Goal: Task Accomplishment & Management: Use online tool/utility

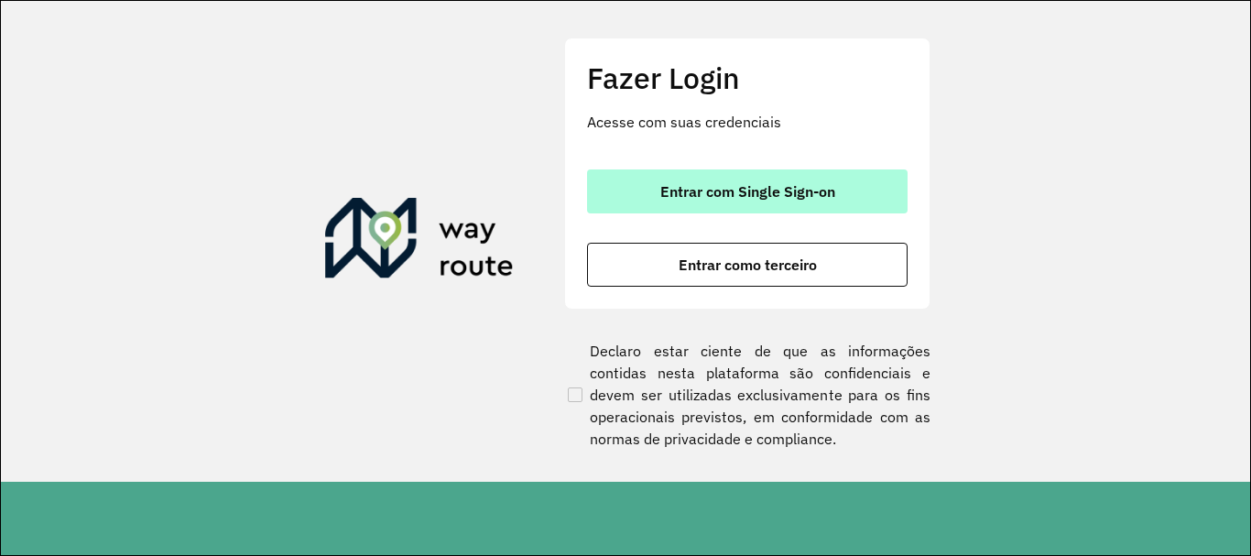
click at [794, 180] on button "Entrar com Single Sign-on" at bounding box center [747, 191] width 321 height 44
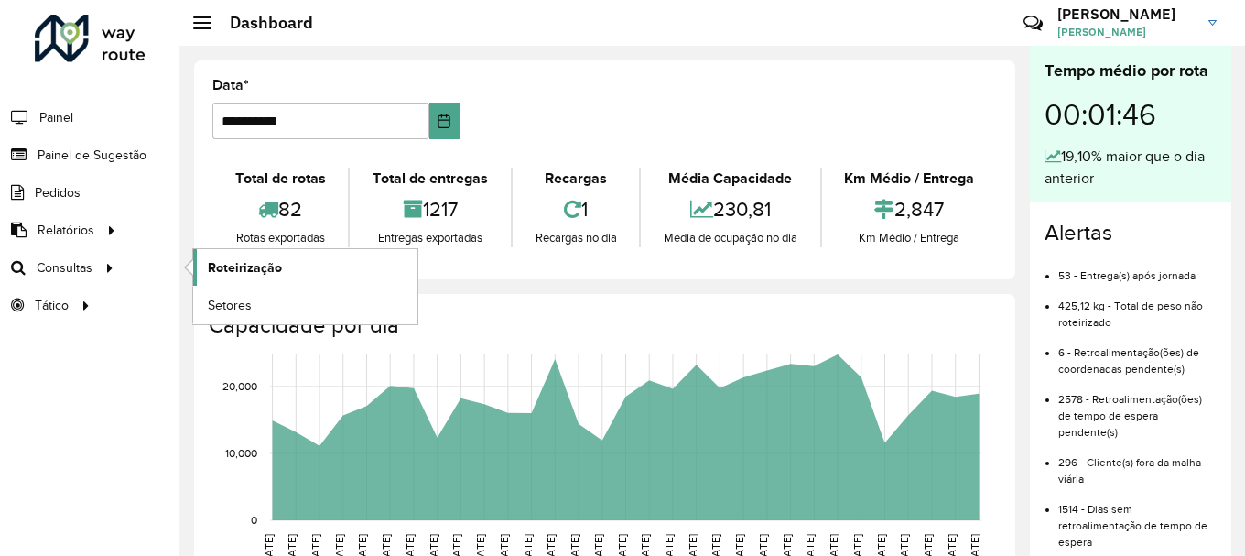
click at [261, 272] on span "Roteirização" at bounding box center [245, 267] width 74 height 19
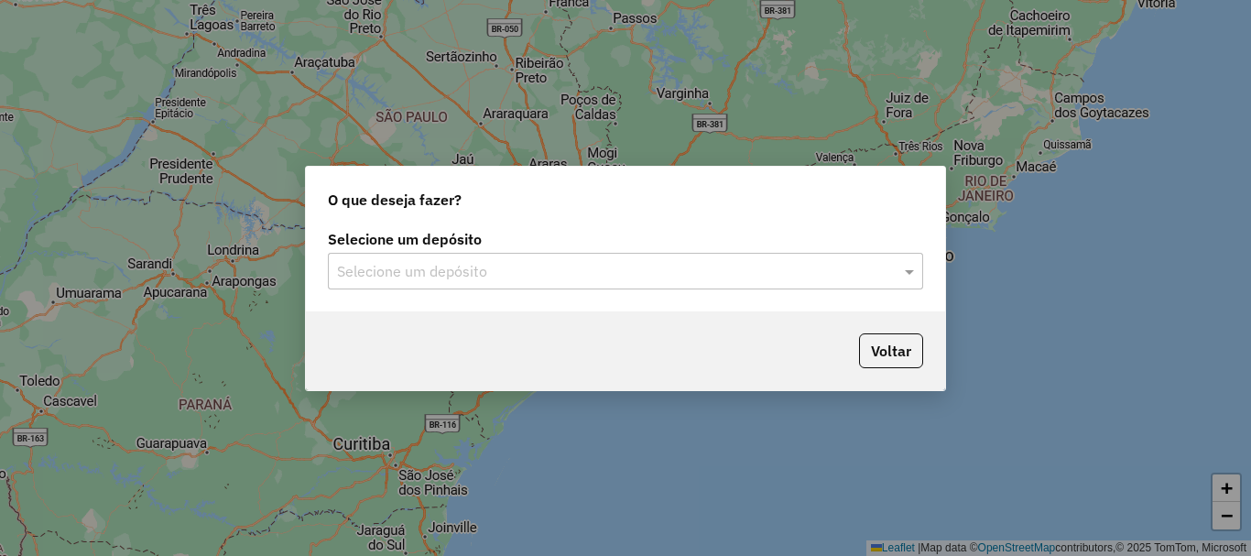
click at [439, 274] on input "text" at bounding box center [607, 272] width 540 height 22
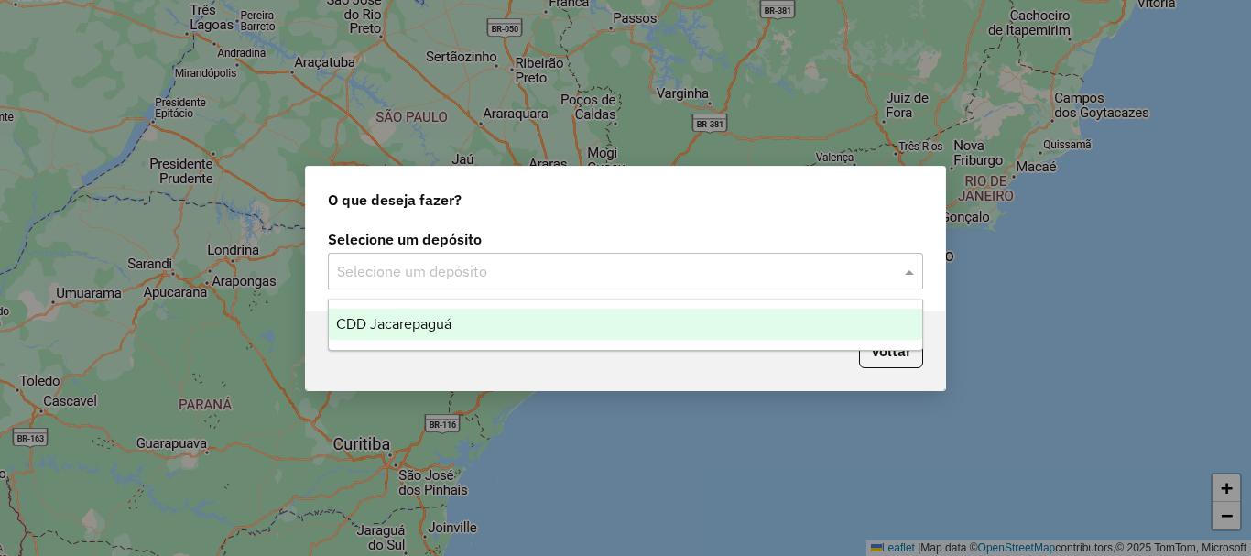
click at [413, 325] on span "CDD Jacarepaguá" at bounding box center [393, 324] width 115 height 16
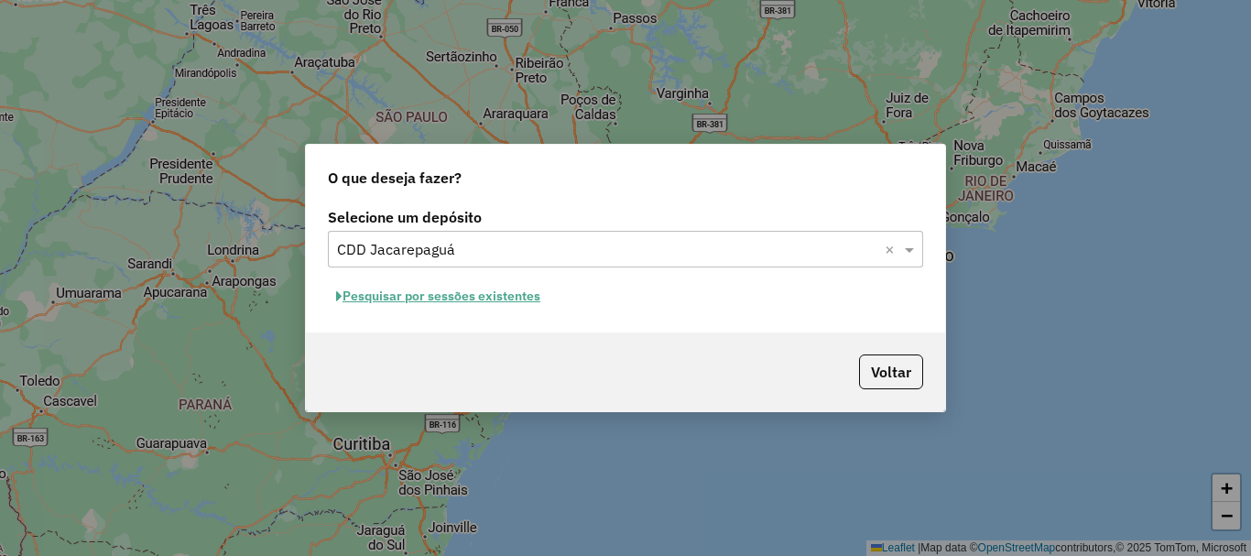
click at [380, 298] on button "Pesquisar por sessões existentes" at bounding box center [438, 296] width 221 height 28
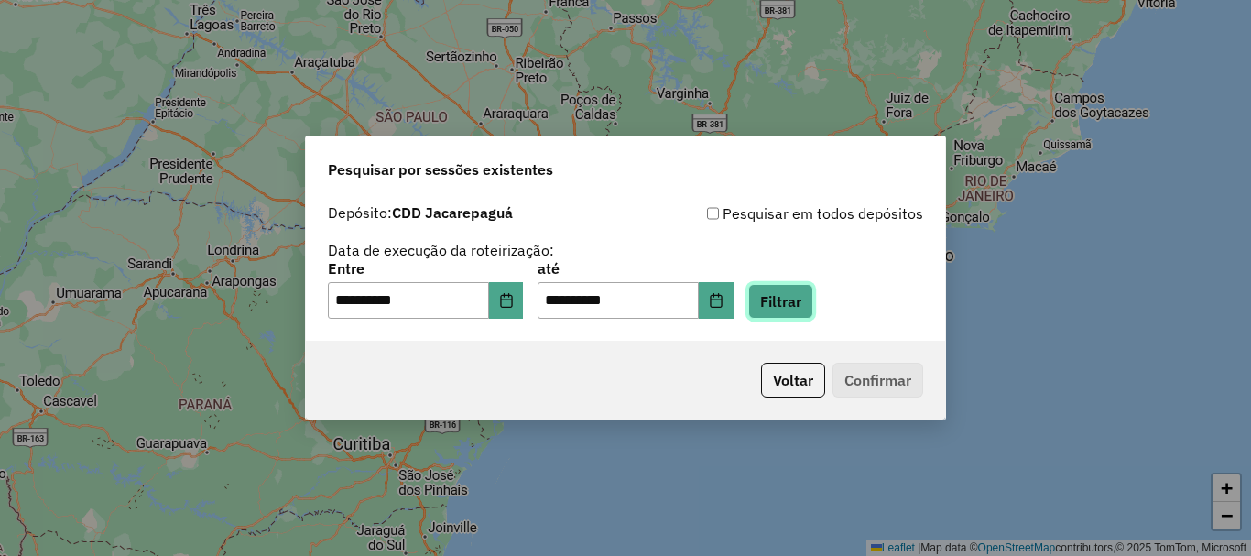
click at [809, 311] on button "Filtrar" at bounding box center [780, 301] width 65 height 35
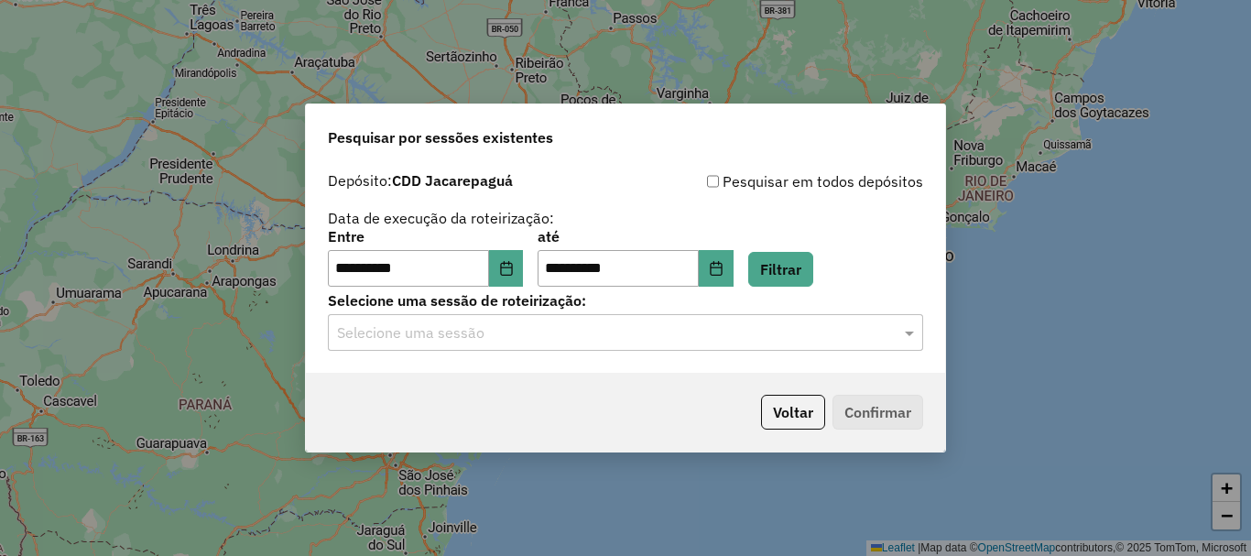
click at [536, 337] on input "text" at bounding box center [607, 333] width 540 height 22
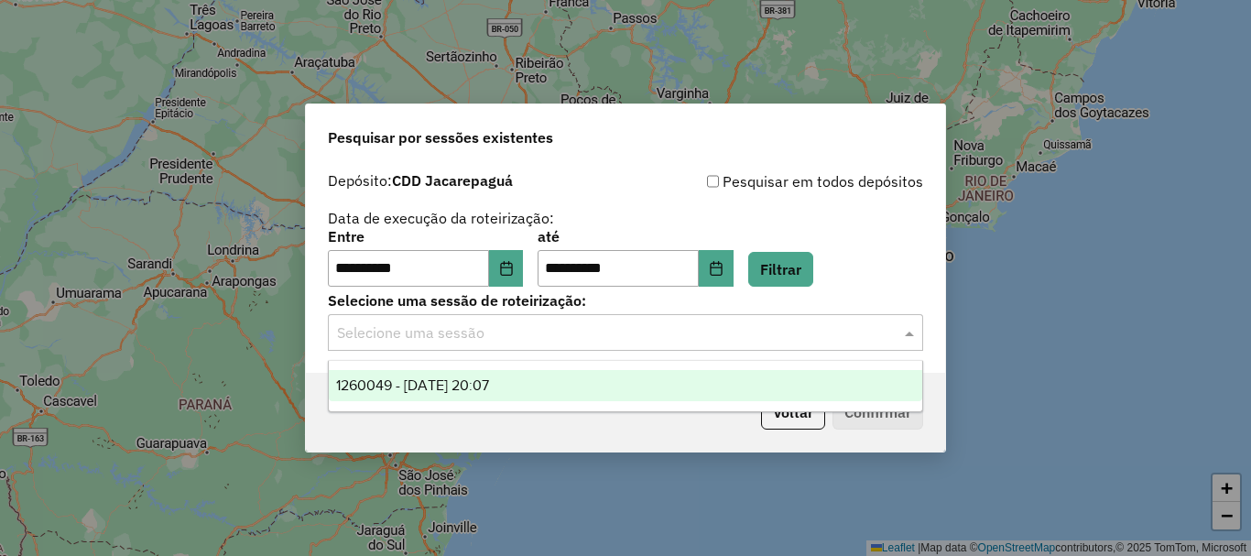
click at [507, 375] on div "1260049 - [DATE] 20:07" at bounding box center [625, 385] width 593 height 31
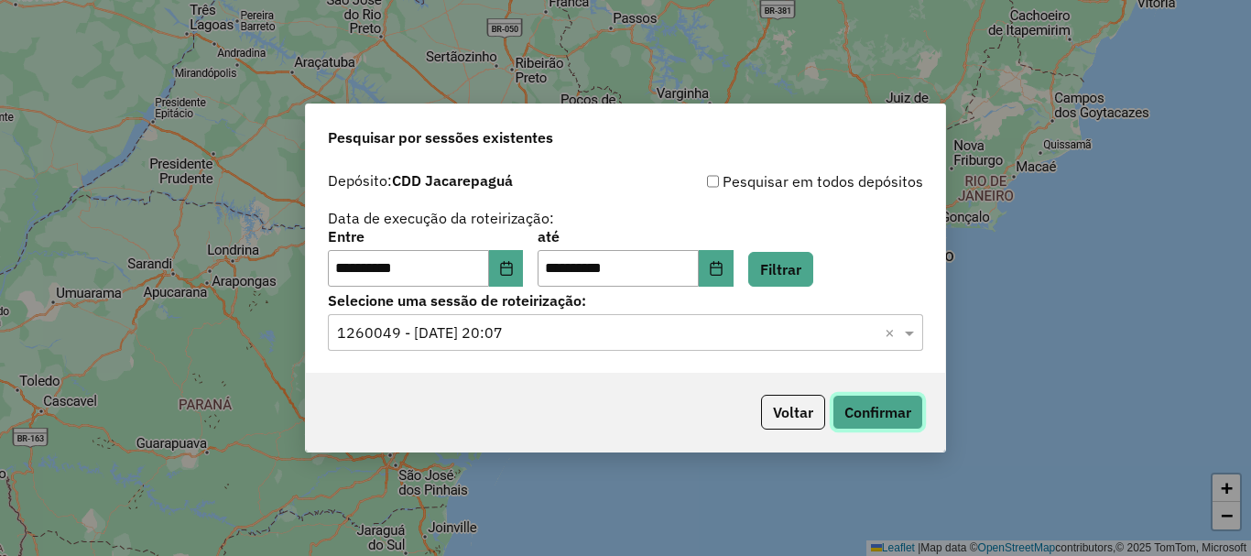
click at [881, 410] on button "Confirmar" at bounding box center [877, 412] width 91 height 35
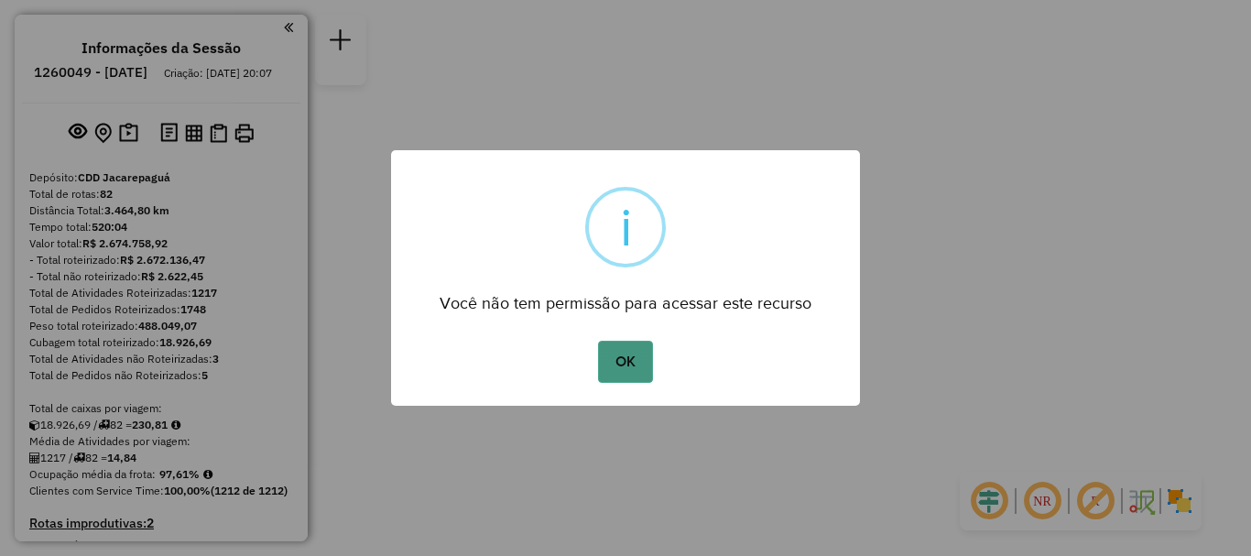
click at [624, 365] on button "OK" at bounding box center [625, 362] width 54 height 42
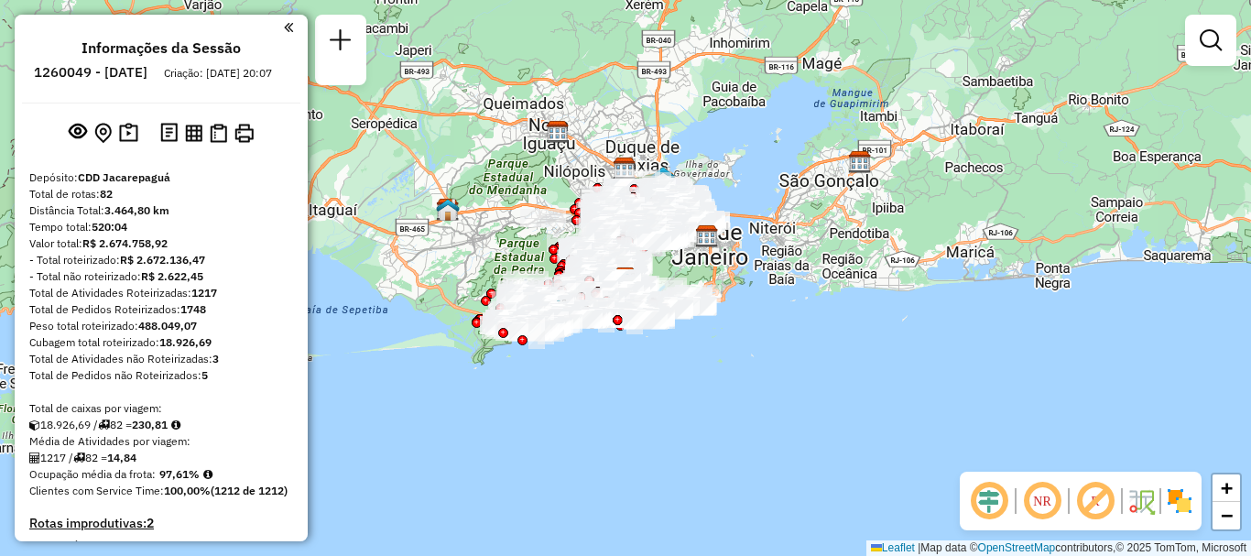
scroll to position [7628, 0]
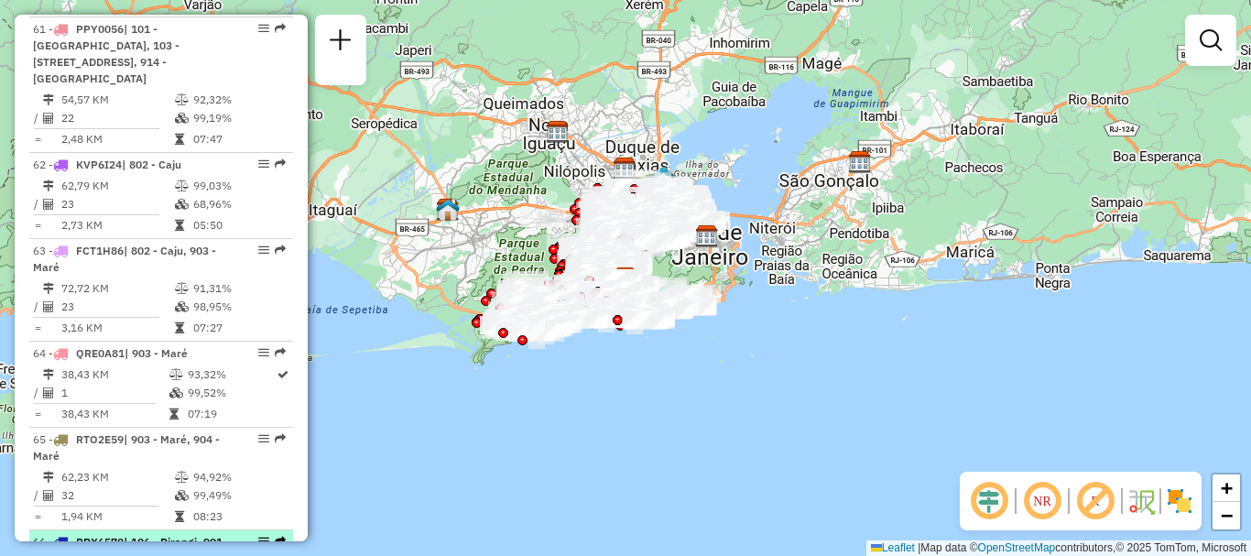
click at [148, 534] on div "66 - PPX6570 | 106 - Pirangi, 901 - Ramos" at bounding box center [130, 550] width 194 height 33
select select "**********"
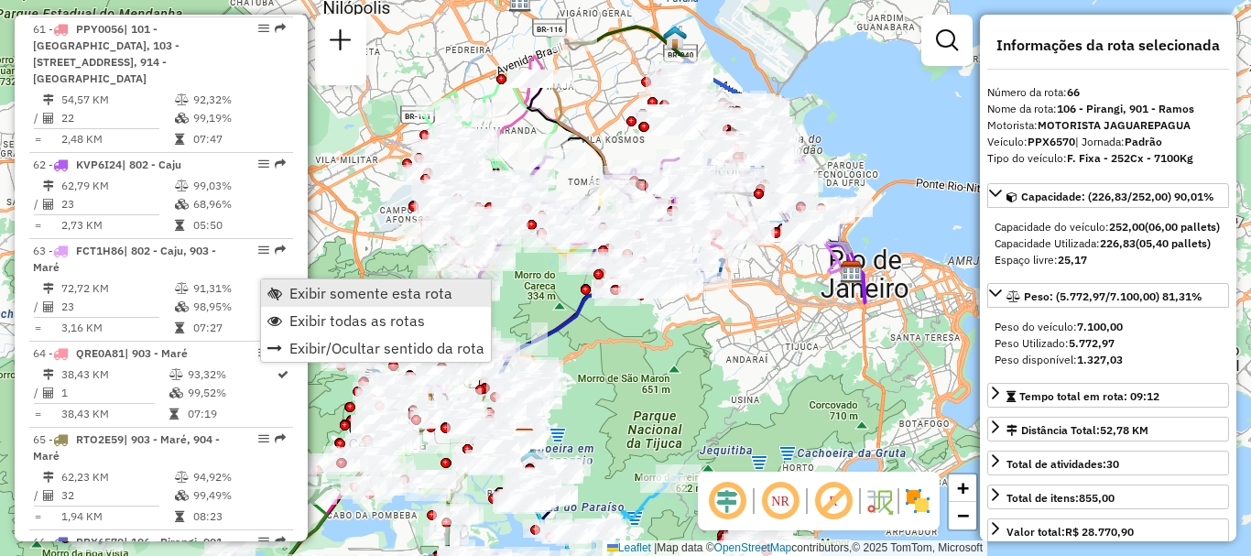
click at [309, 289] on span "Exibir somente esta rota" at bounding box center [370, 293] width 163 height 15
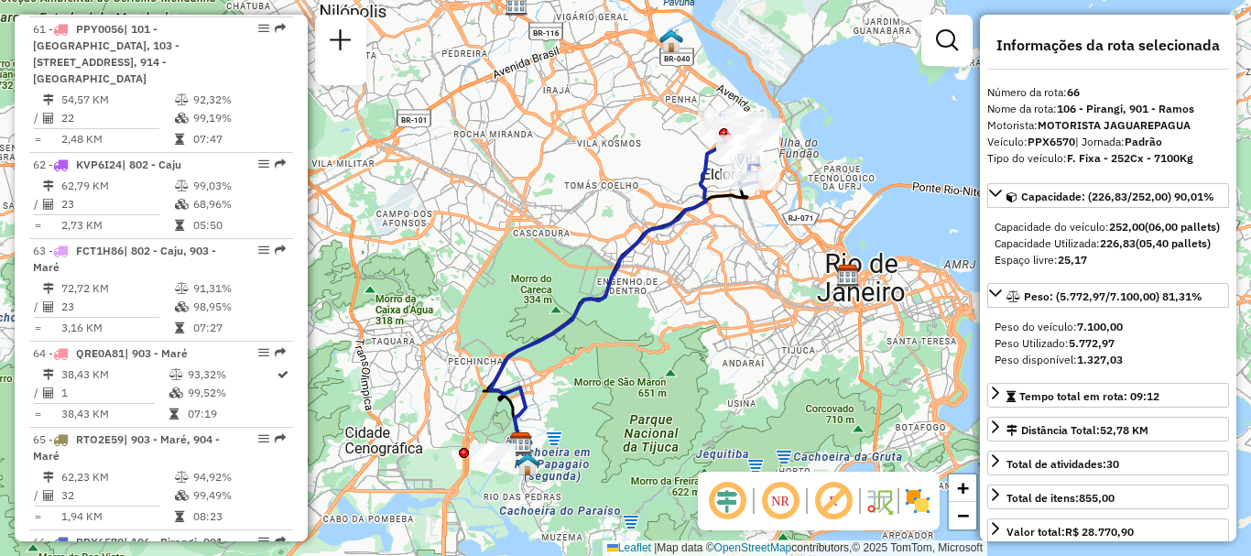
drag, startPoint x: 638, startPoint y: 202, endPoint x: 615, endPoint y: 223, distance: 31.1
click at [615, 223] on div "Janela de atendimento Grade de atendimento Capacidade Transportadoras Veículos …" at bounding box center [625, 278] width 1251 height 556
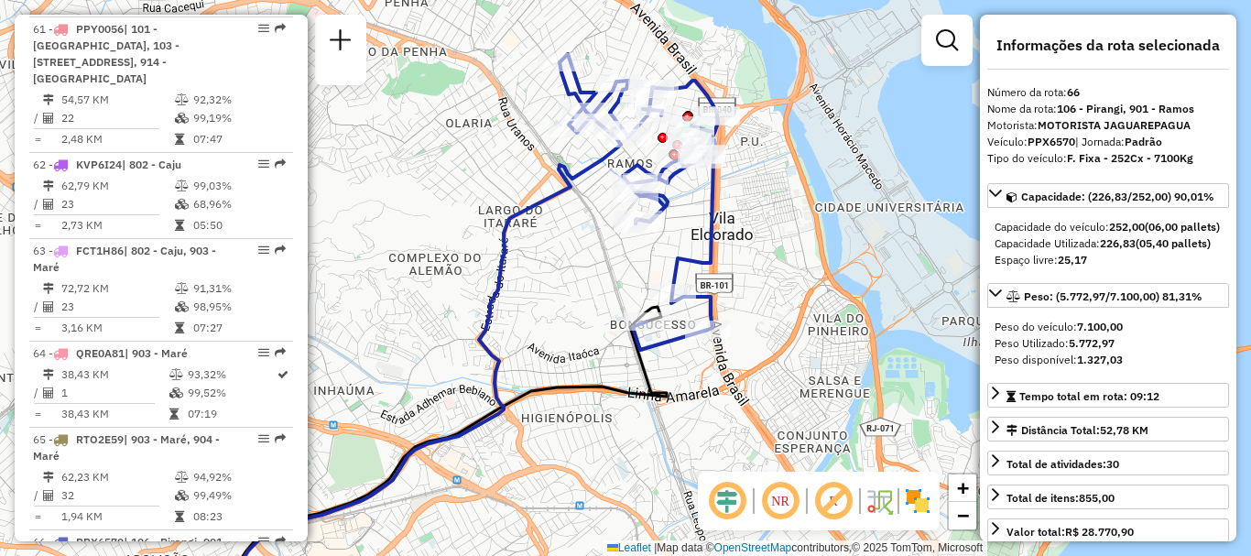
drag, startPoint x: 748, startPoint y: 132, endPoint x: 770, endPoint y: 231, distance: 101.3
click at [770, 231] on div "Janela de atendimento Grade de atendimento Capacidade Transportadoras Veículos …" at bounding box center [625, 278] width 1251 height 556
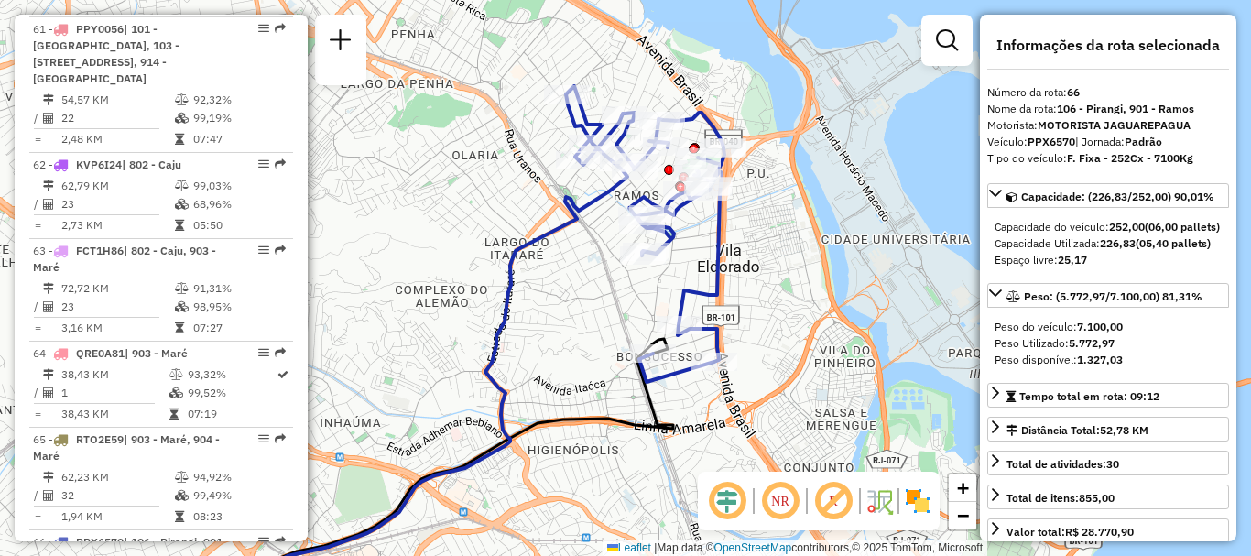
scroll to position [8276, 0]
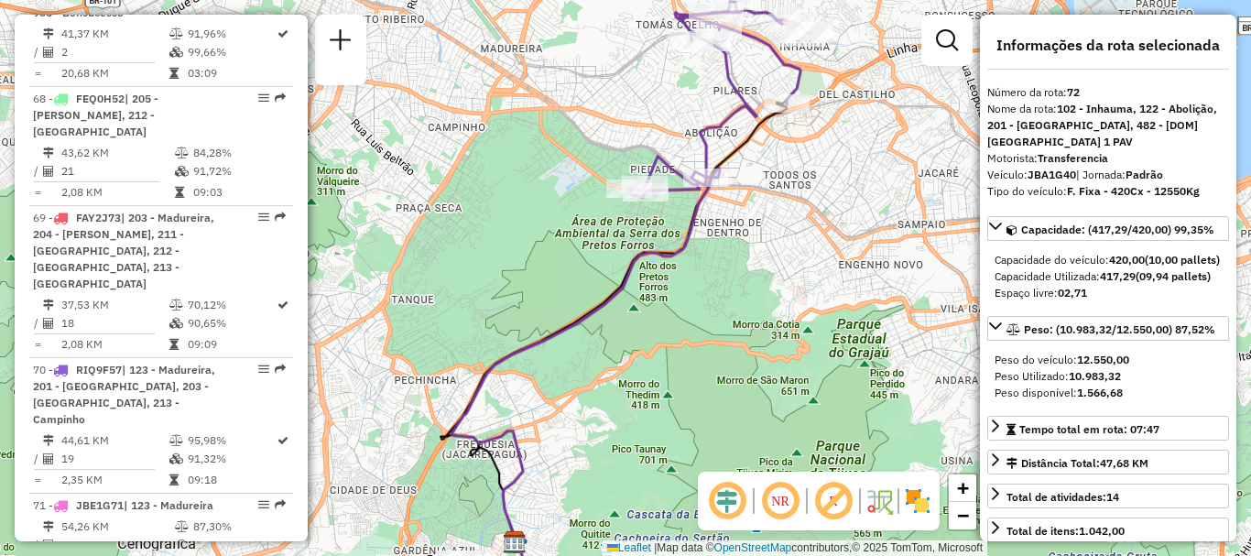
drag, startPoint x: 595, startPoint y: 283, endPoint x: 570, endPoint y: 329, distance: 52.5
click at [570, 329] on icon at bounding box center [585, 356] width 268 height 399
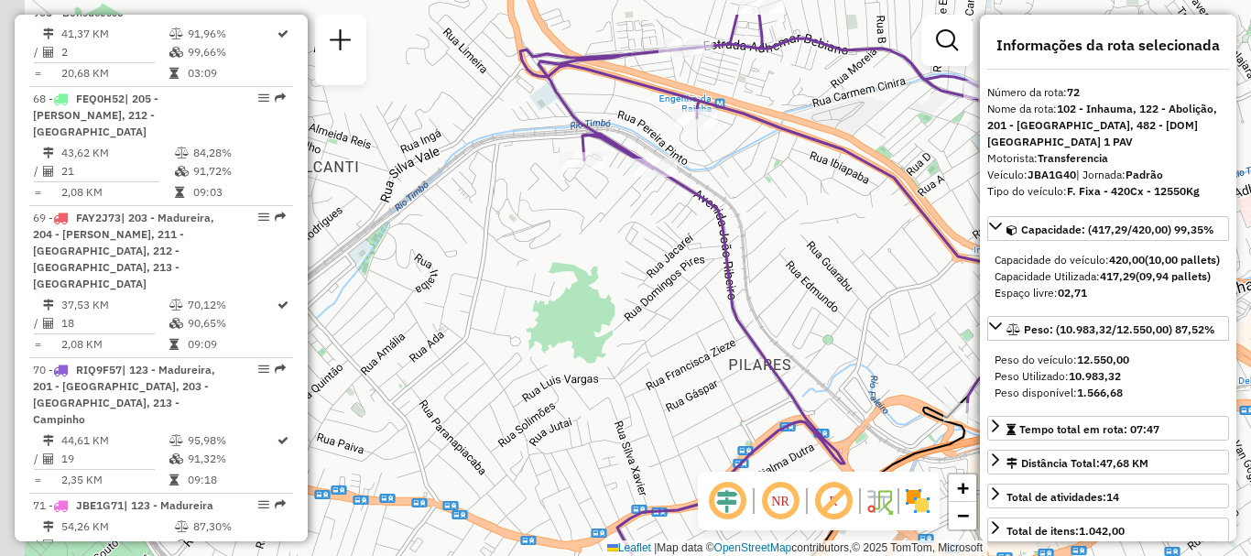
drag, startPoint x: 654, startPoint y: 185, endPoint x: 831, endPoint y: 271, distance: 196.6
click at [831, 271] on div "Rota 72 - Placa JBA1G40 55046045 - SEU DEPOSITO DISTRIB Janela de atendimento G…" at bounding box center [625, 278] width 1251 height 556
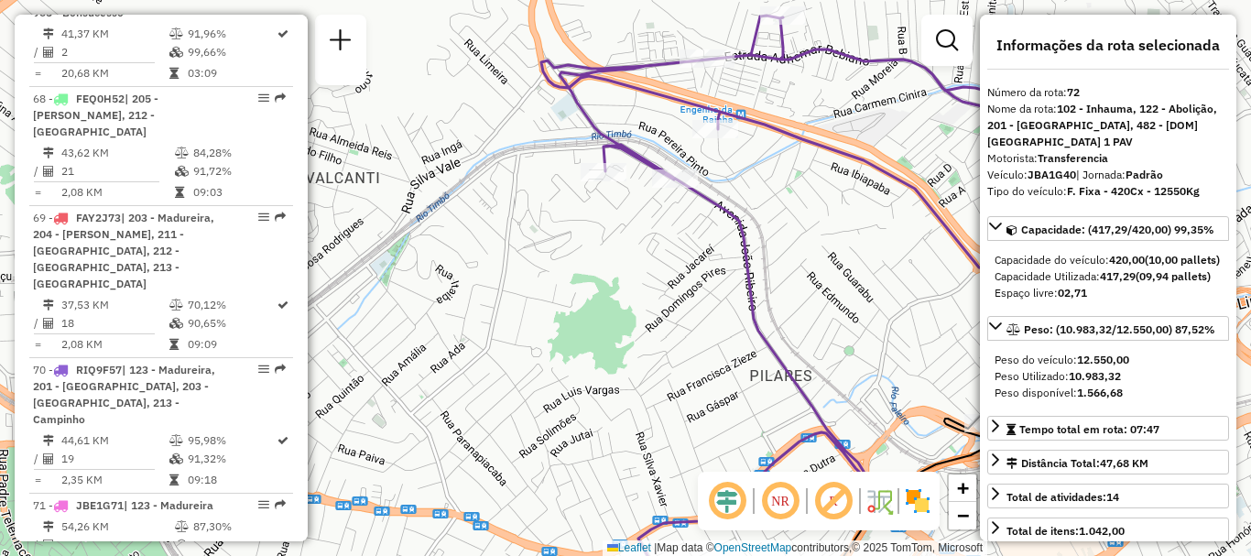
drag, startPoint x: 778, startPoint y: 322, endPoint x: 731, endPoint y: 212, distance: 120.6
click at [733, 216] on div "Rota 72 - Placa JBA1G40 55046045 - SEU DEPOSITO DISTRIB Janela de atendimento G…" at bounding box center [625, 278] width 1251 height 556
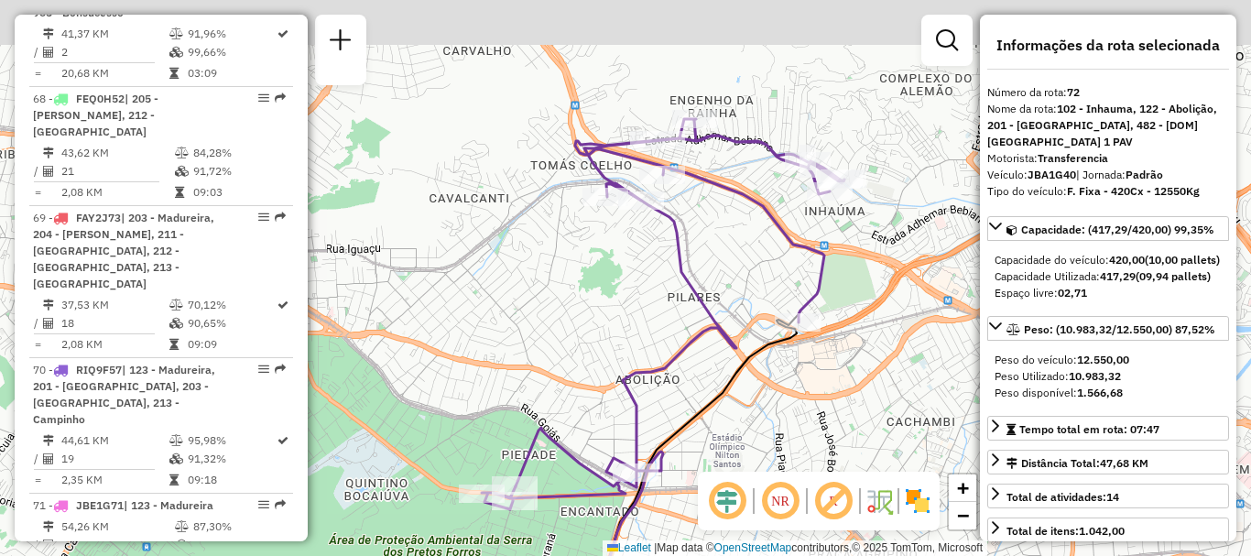
drag, startPoint x: 762, startPoint y: 187, endPoint x: 746, endPoint y: 206, distance: 24.7
click at [746, 206] on icon at bounding box center [663, 314] width 363 height 390
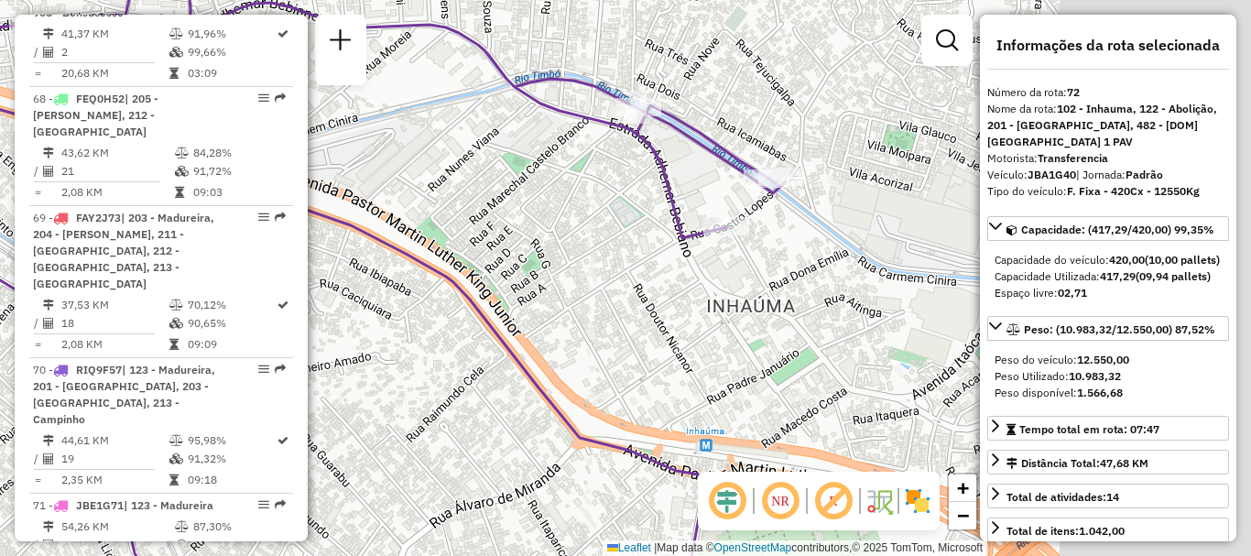
drag, startPoint x: 606, startPoint y: 165, endPoint x: 588, endPoint y: 167, distance: 18.4
click at [588, 167] on div "Janela de atendimento Grade de atendimento Capacidade Transportadoras Veículos …" at bounding box center [625, 278] width 1251 height 556
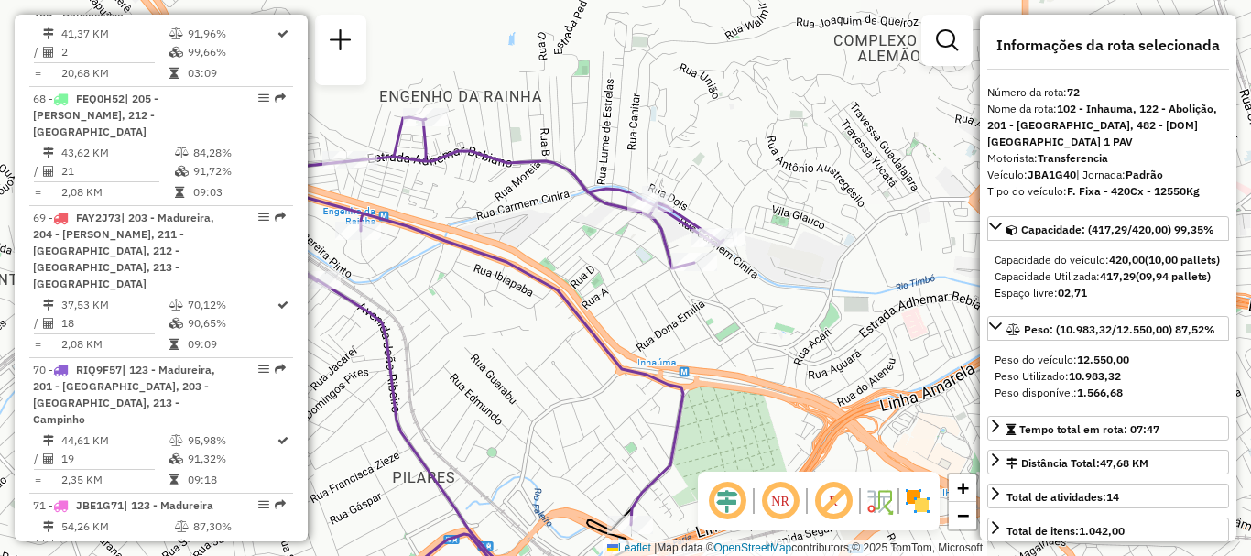
drag, startPoint x: 584, startPoint y: 300, endPoint x: 609, endPoint y: 299, distance: 24.7
click at [605, 299] on div "Janela de atendimento Grade de atendimento Capacidade Transportadoras Veículos …" at bounding box center [625, 278] width 1251 height 556
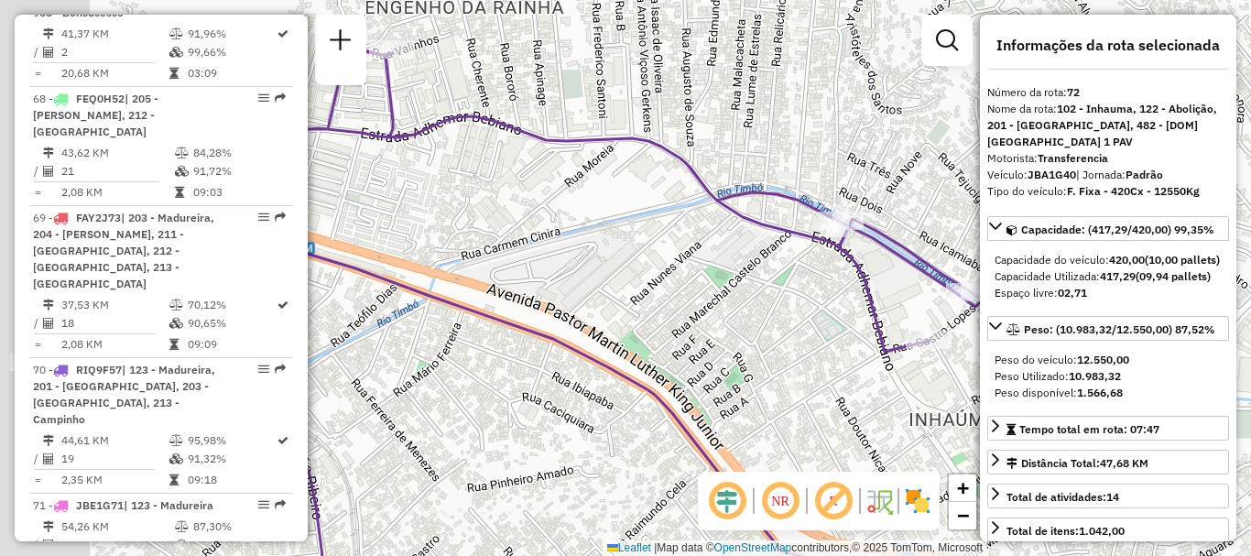
drag, startPoint x: 543, startPoint y: 160, endPoint x: 786, endPoint y: 326, distance: 293.9
click at [786, 326] on div "Janela de atendimento Grade de atendimento Capacidade Transportadoras Veículos …" at bounding box center [625, 278] width 1251 height 556
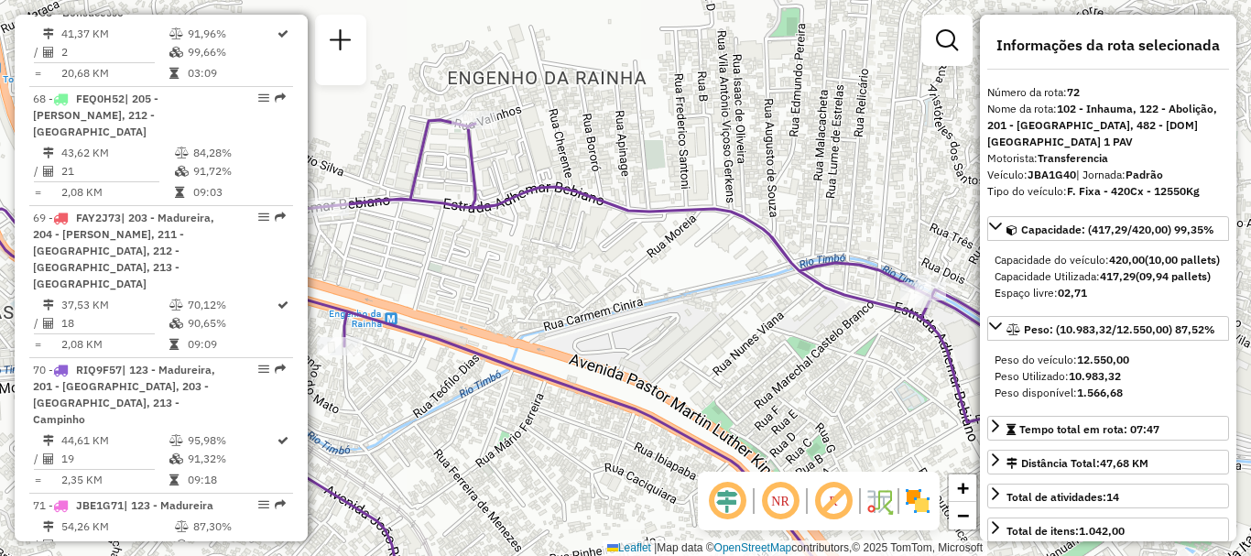
drag, startPoint x: 550, startPoint y: 241, endPoint x: 825, endPoint y: 334, distance: 290.2
click at [810, 331] on div "Janela de atendimento Grade de atendimento Capacidade Transportadoras Veículos …" at bounding box center [625, 278] width 1251 height 556
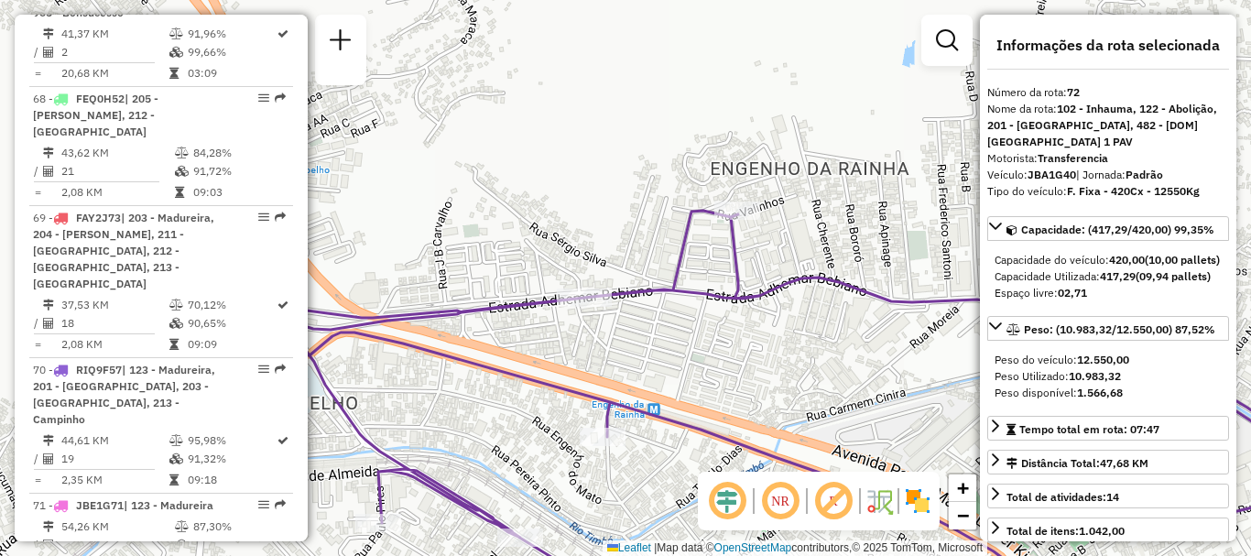
drag, startPoint x: 811, startPoint y: 281, endPoint x: 850, endPoint y: 245, distance: 52.5
click at [850, 245] on div "Janela de atendimento Grade de atendimento Capacidade Transportadoras Veículos …" at bounding box center [625, 278] width 1251 height 556
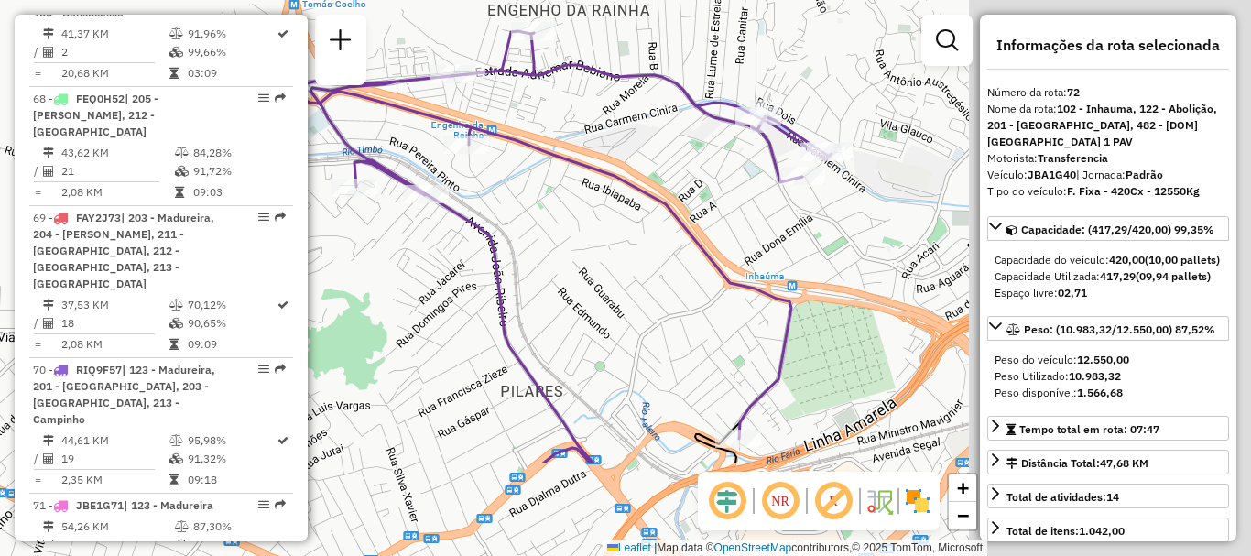
drag, startPoint x: 858, startPoint y: 310, endPoint x: 440, endPoint y: 96, distance: 470.2
click at [440, 96] on div "Janela de atendimento Grade de atendimento Capacidade Transportadoras Veículos …" at bounding box center [625, 278] width 1251 height 556
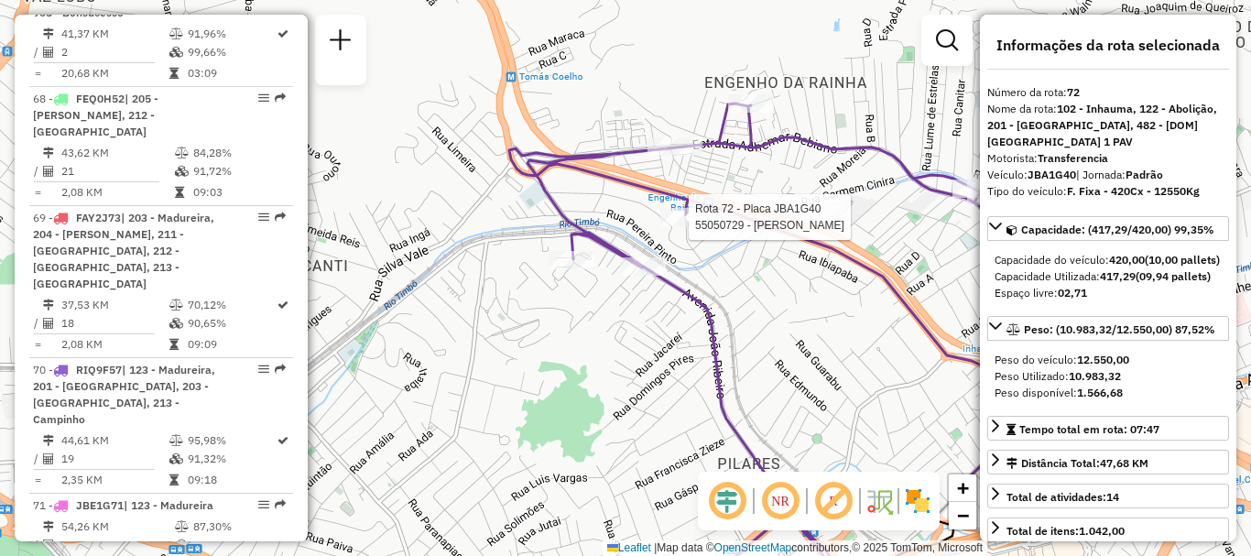
drag, startPoint x: 501, startPoint y: 213, endPoint x: 843, endPoint y: 419, distance: 399.7
click at [843, 419] on div "Rota 72 - Placa JBA1G40 55050729 - DIEGO CESAR CLEMENTE Janela de atendimento G…" at bounding box center [625, 278] width 1251 height 556
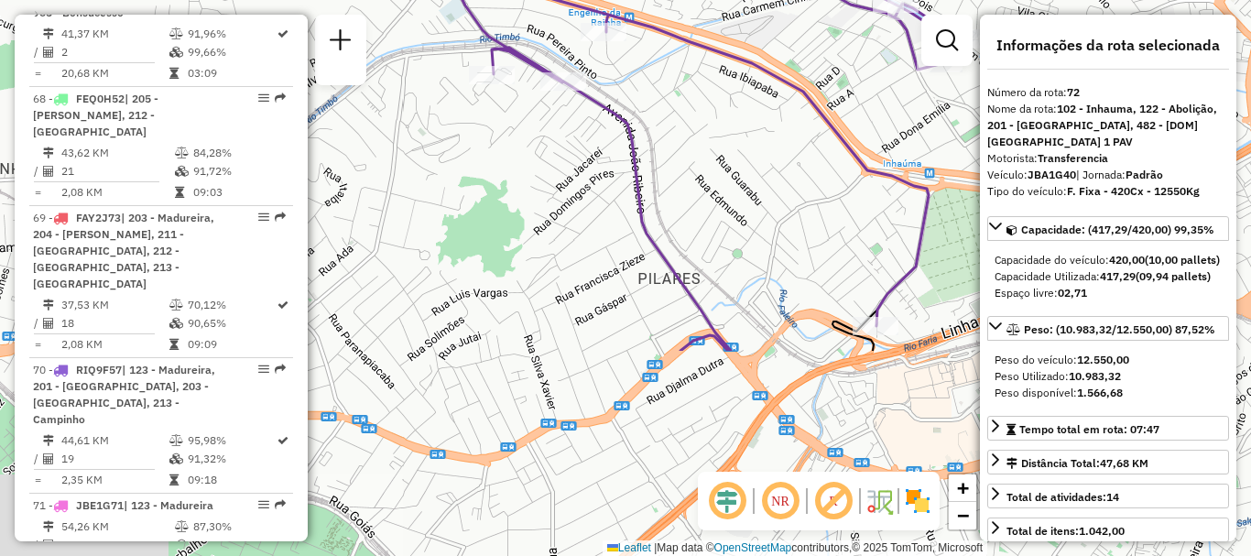
drag, startPoint x: 659, startPoint y: 405, endPoint x: 470, endPoint y: 34, distance: 416.5
click at [470, 38] on div "Janela de atendimento Grade de atendimento Capacidade Transportadoras Veículos …" at bounding box center [625, 278] width 1251 height 556
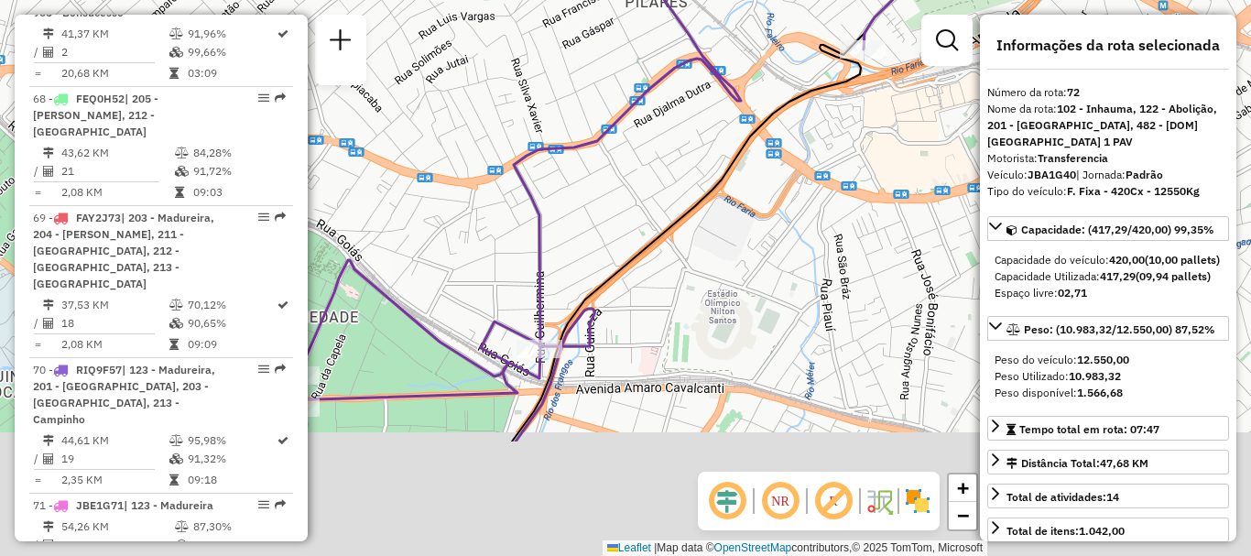
drag, startPoint x: 553, startPoint y: 340, endPoint x: 621, endPoint y: 114, distance: 235.3
click at [621, 114] on div "Janela de atendimento Grade de atendimento Capacidade Transportadoras Veículos …" at bounding box center [625, 278] width 1251 height 556
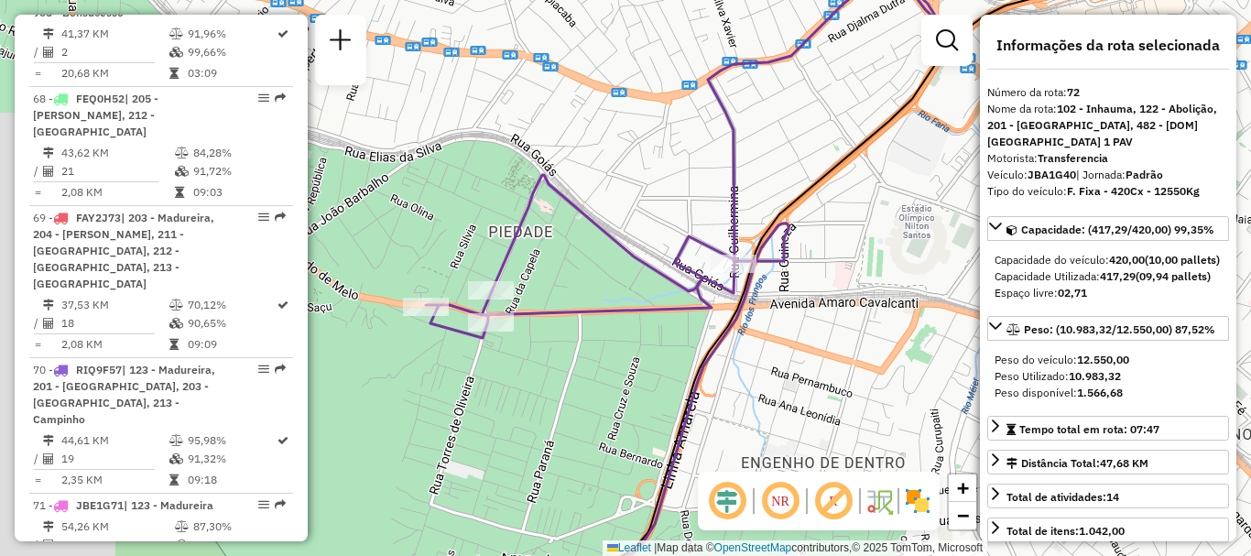
drag, startPoint x: 388, startPoint y: 268, endPoint x: 594, endPoint y: 249, distance: 207.0
click at [594, 249] on div "Janela de atendimento Grade de atendimento Capacidade Transportadoras Veículos …" at bounding box center [625, 278] width 1251 height 556
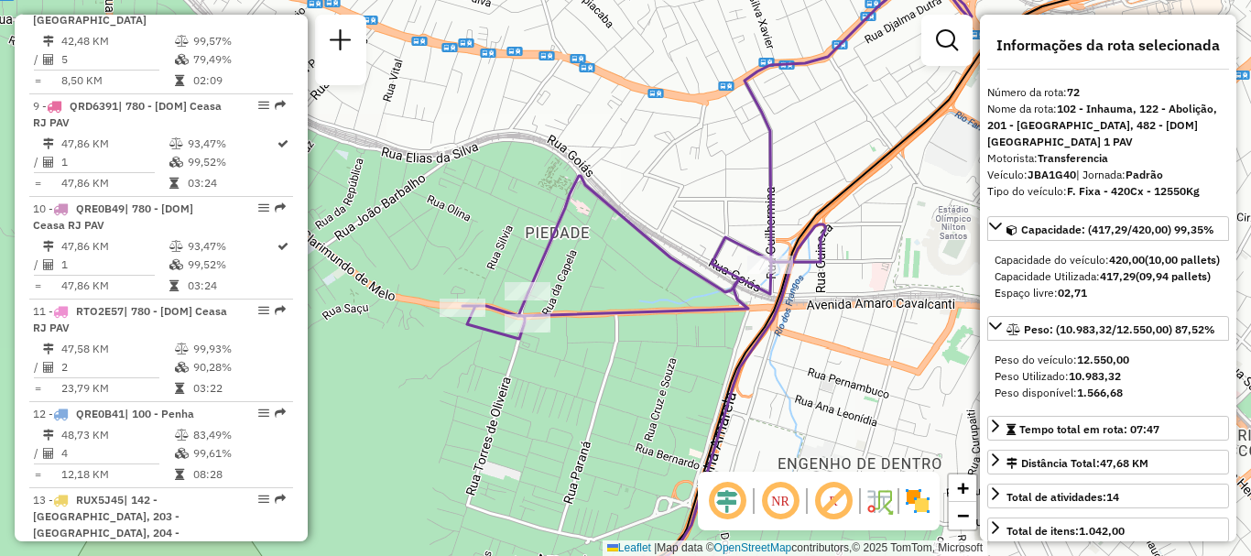
scroll to position [7525, 0]
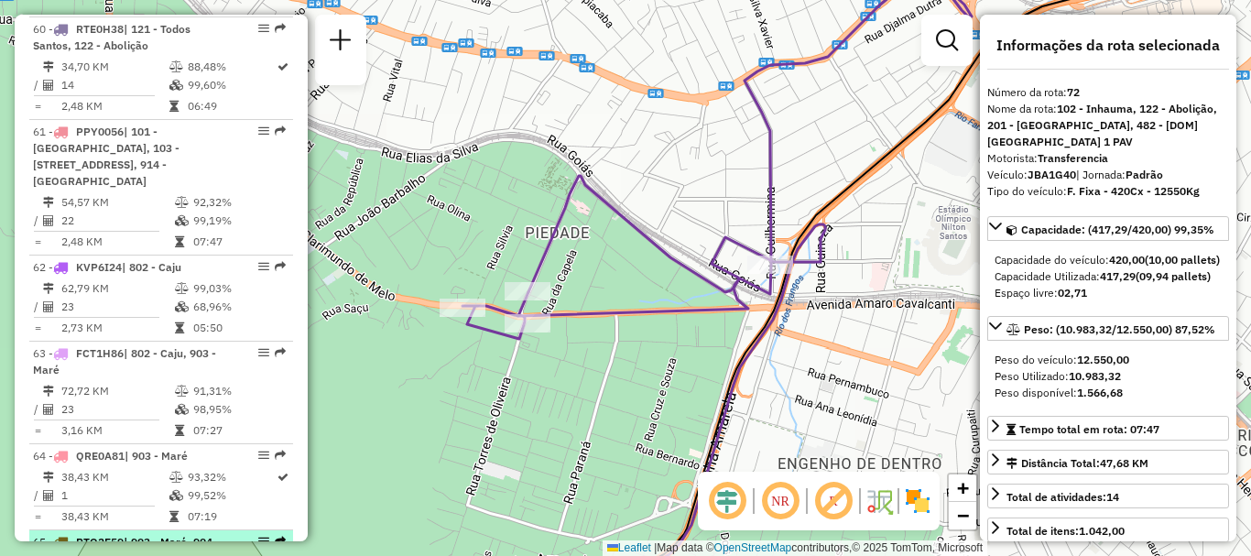
click at [118, 534] on div "65 - RTO2E59 | 903 - Maré, 904 - Maré" at bounding box center [130, 550] width 194 height 33
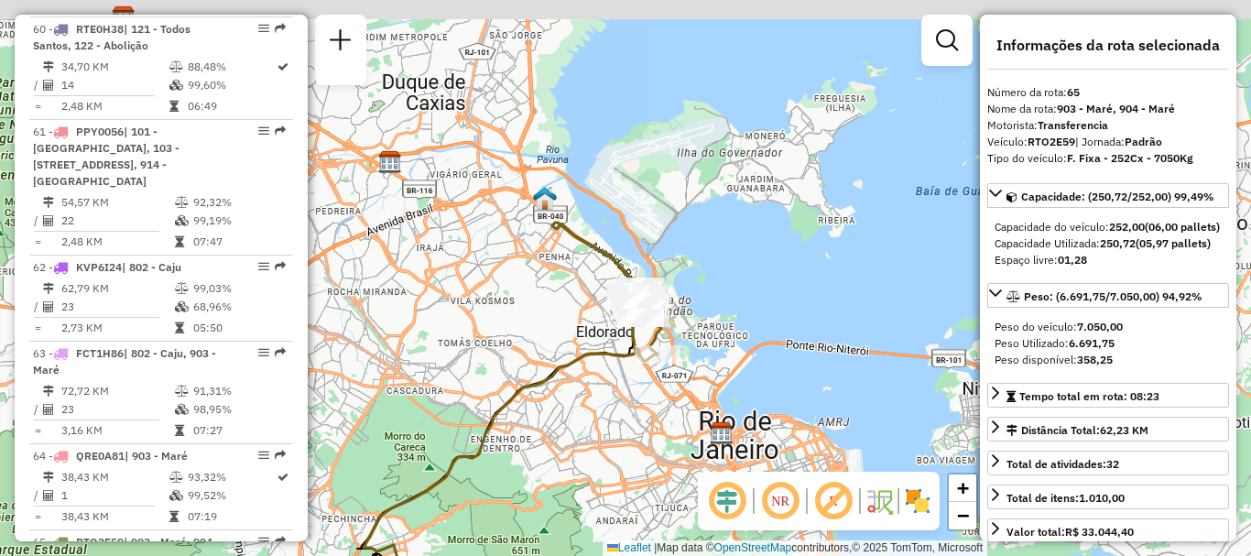
drag, startPoint x: 549, startPoint y: 330, endPoint x: 519, endPoint y: 353, distance: 37.8
click at [519, 353] on div "Janela de atendimento Grade de atendimento Capacidade Transportadoras Veículos …" at bounding box center [625, 278] width 1251 height 556
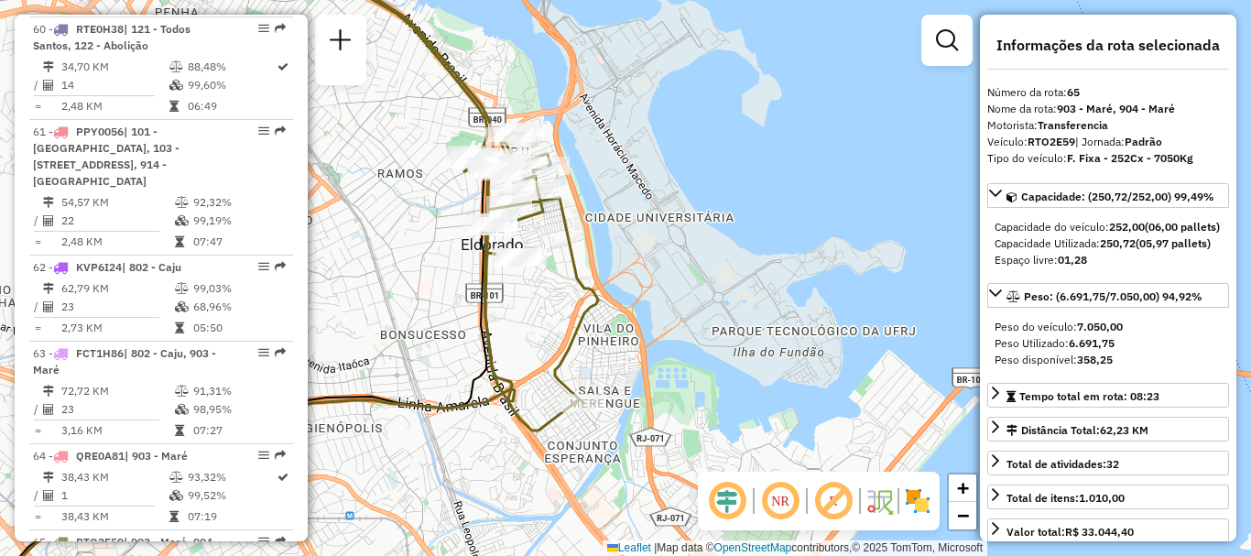
drag, startPoint x: 552, startPoint y: 235, endPoint x: 719, endPoint y: 250, distance: 167.3
click at [707, 250] on div "Janela de atendimento Grade de atendimento Capacidade Transportadoras Veículos …" at bounding box center [625, 278] width 1251 height 556
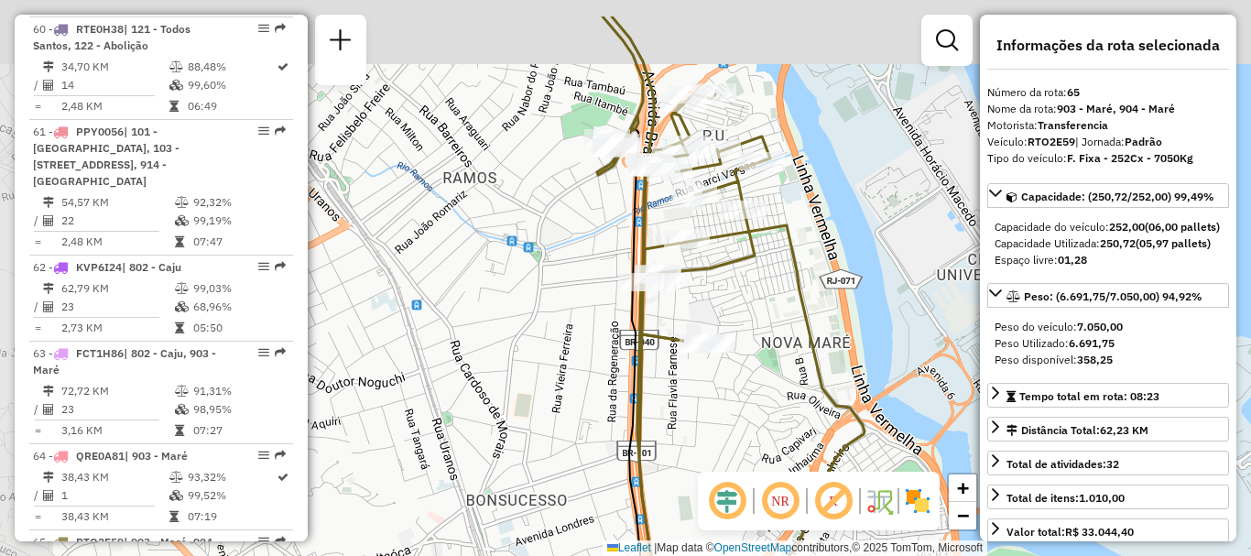
drag, startPoint x: 718, startPoint y: 177, endPoint x: 793, endPoint y: 258, distance: 110.8
click at [793, 258] on icon at bounding box center [730, 349] width 267 height 667
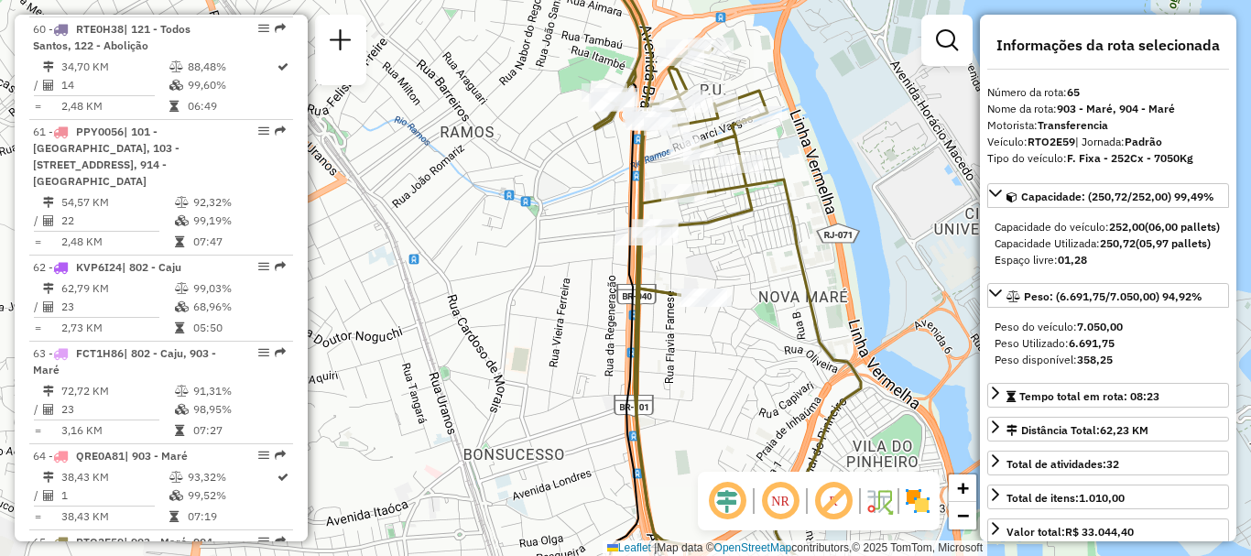
drag, startPoint x: 568, startPoint y: 291, endPoint x: 553, endPoint y: 232, distance: 61.3
click at [554, 238] on div "Janela de atendimento Grade de atendimento Capacidade Transportadoras Veículos …" at bounding box center [625, 278] width 1251 height 556
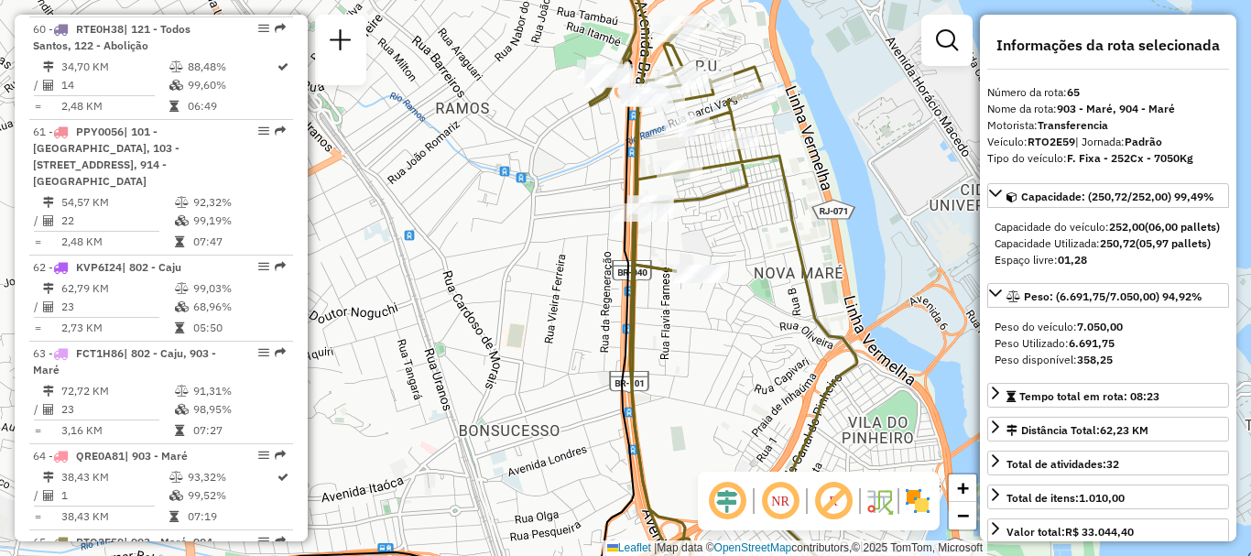
click at [695, 316] on div "Janela de atendimento Grade de atendimento Capacidade Transportadoras Veículos …" at bounding box center [625, 278] width 1251 height 556
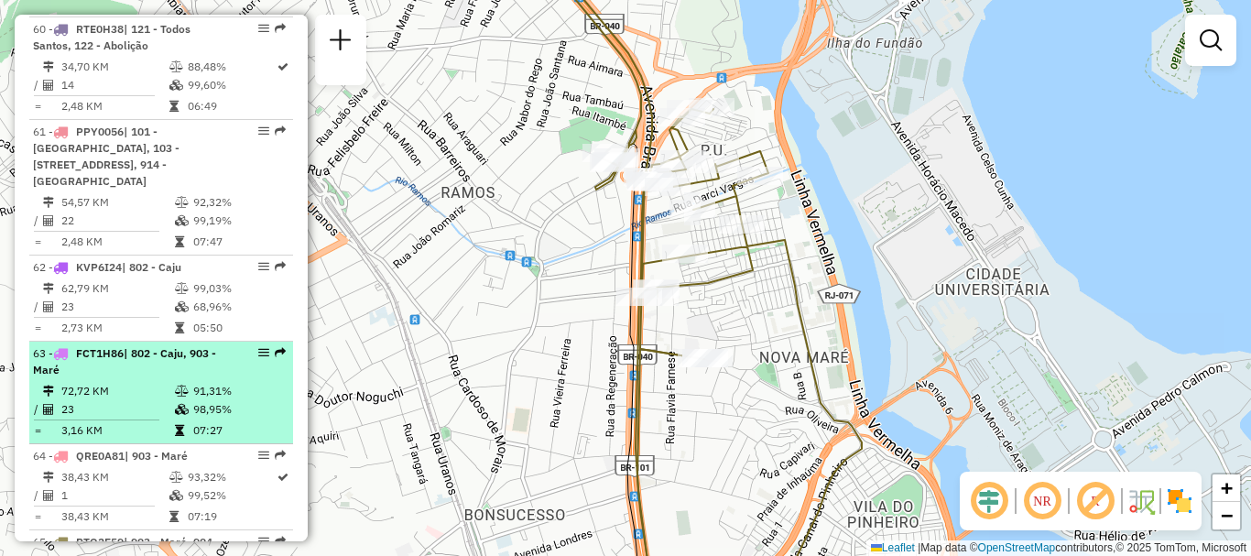
click at [92, 345] on div "63 - FCT1H86 | 802 - Caju, 903 - Maré" at bounding box center [130, 361] width 194 height 33
select select "**********"
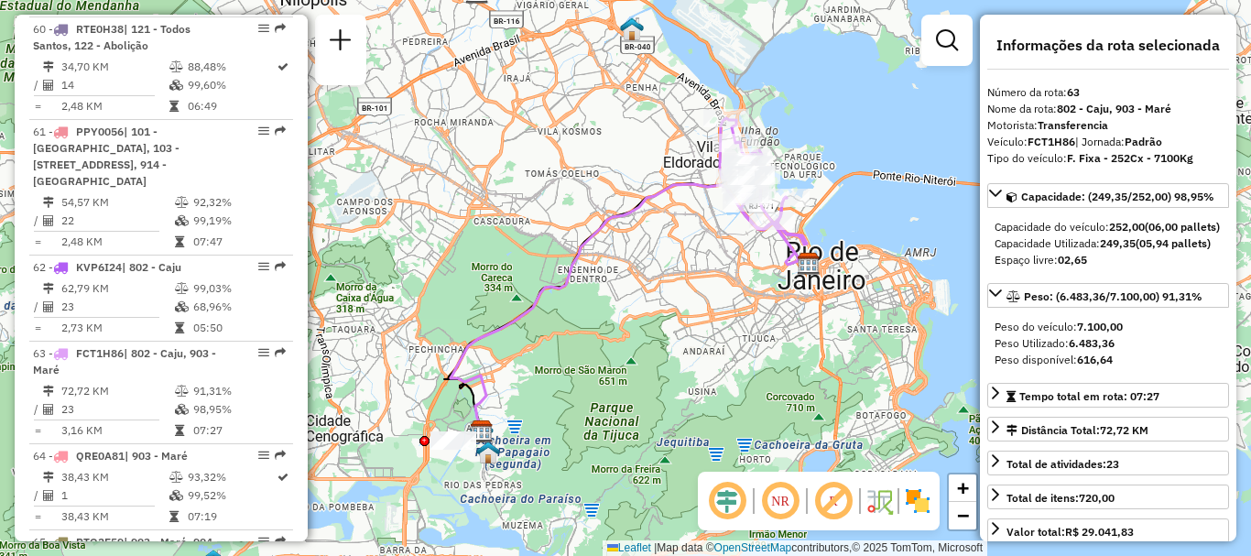
drag, startPoint x: 632, startPoint y: 195, endPoint x: 481, endPoint y: 238, distance: 157.1
click at [481, 238] on div "Janela de atendimento Grade de atendimento Capacidade Transportadoras Veículos …" at bounding box center [625, 278] width 1251 height 556
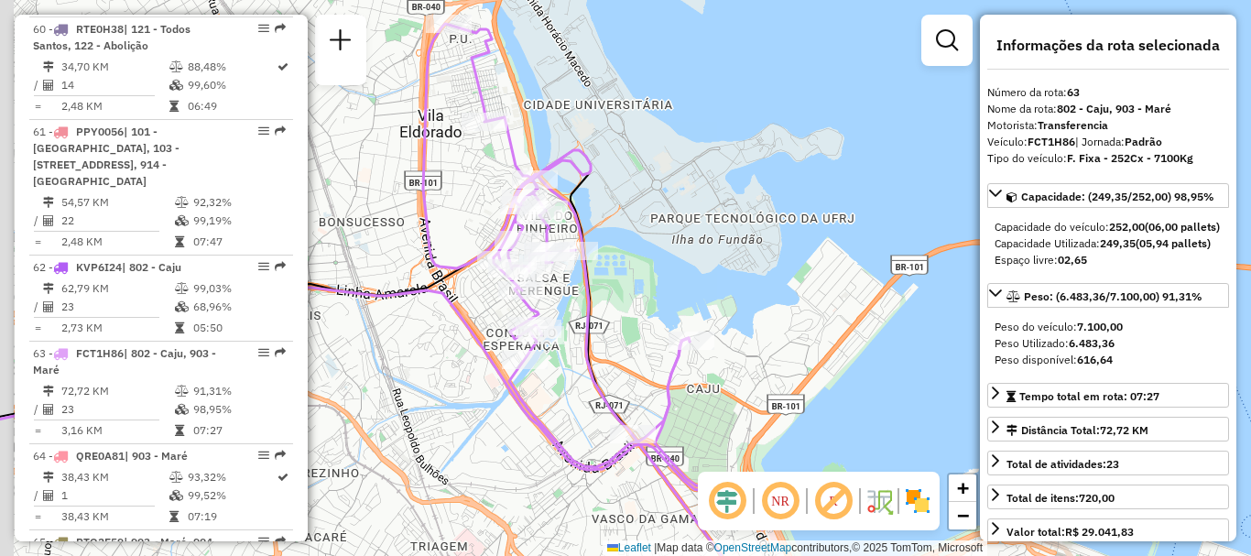
drag, startPoint x: 558, startPoint y: 242, endPoint x: 646, endPoint y: 276, distance: 94.2
click at [637, 272] on div "Janela de atendimento Grade de atendimento Capacidade Transportadoras Veículos …" at bounding box center [625, 278] width 1251 height 556
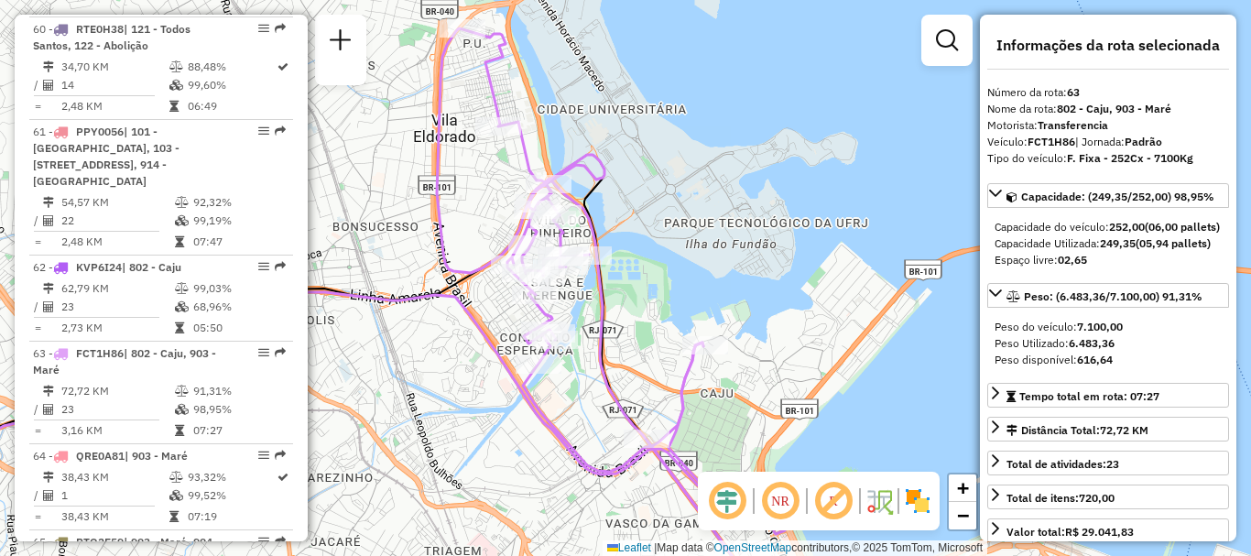
scroll to position [8190, 0]
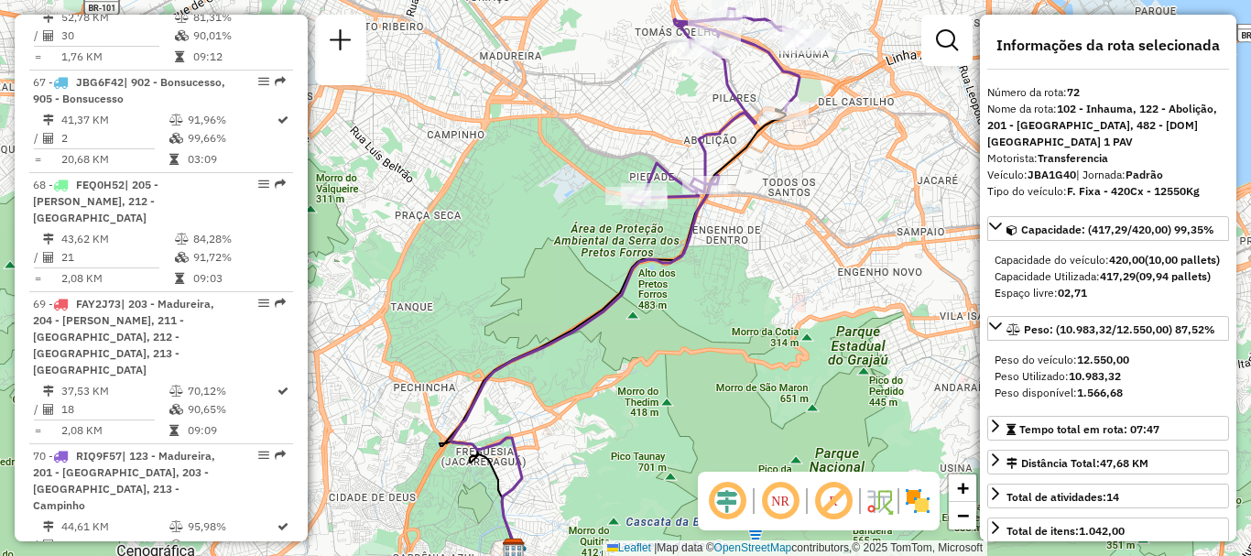
drag, startPoint x: 593, startPoint y: 141, endPoint x: 568, endPoint y: 242, distance: 104.0
click at [568, 236] on div "Janela de atendimento Grade de atendimento Capacidade Transportadoras Veículos …" at bounding box center [625, 278] width 1251 height 556
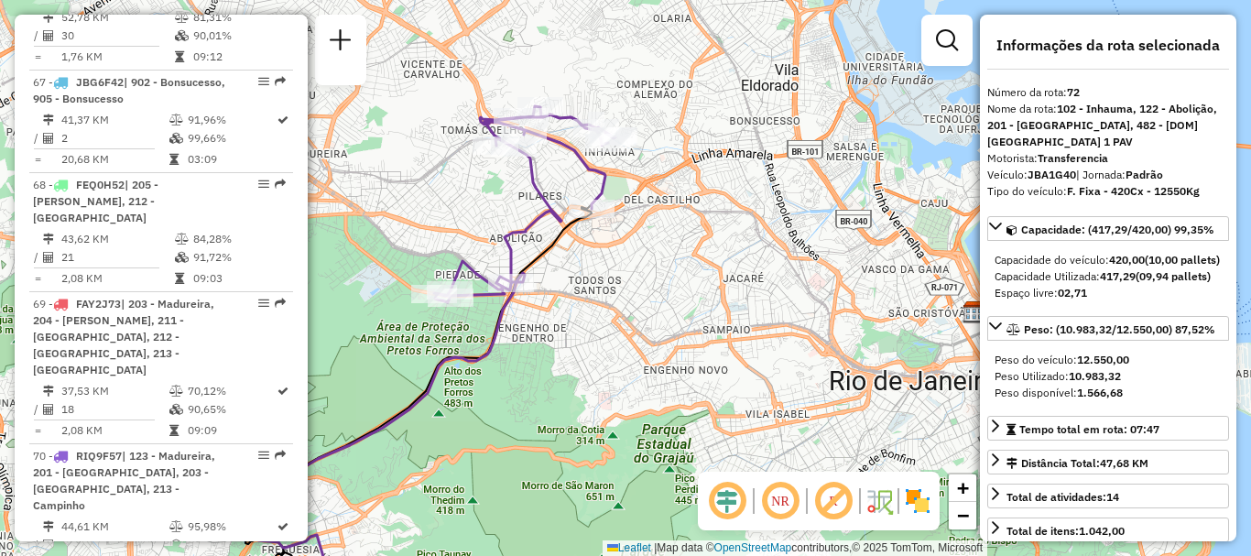
drag, startPoint x: 661, startPoint y: 257, endPoint x: 486, endPoint y: 218, distance: 179.3
click at [486, 218] on div "Janela de atendimento Grade de atendimento Capacidade Transportadoras Veículos …" at bounding box center [625, 278] width 1251 height 556
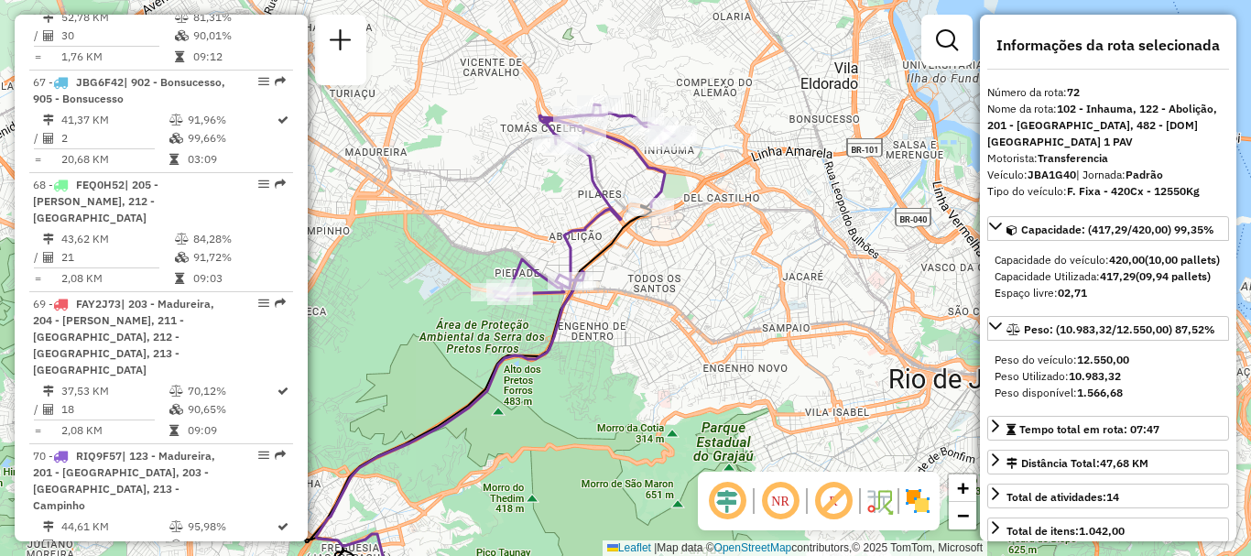
drag, startPoint x: 680, startPoint y: 260, endPoint x: 793, endPoint y: 255, distance: 112.8
click at [776, 255] on div "Janela de atendimento Grade de atendimento Capacidade Transportadoras Veículos …" at bounding box center [625, 278] width 1251 height 556
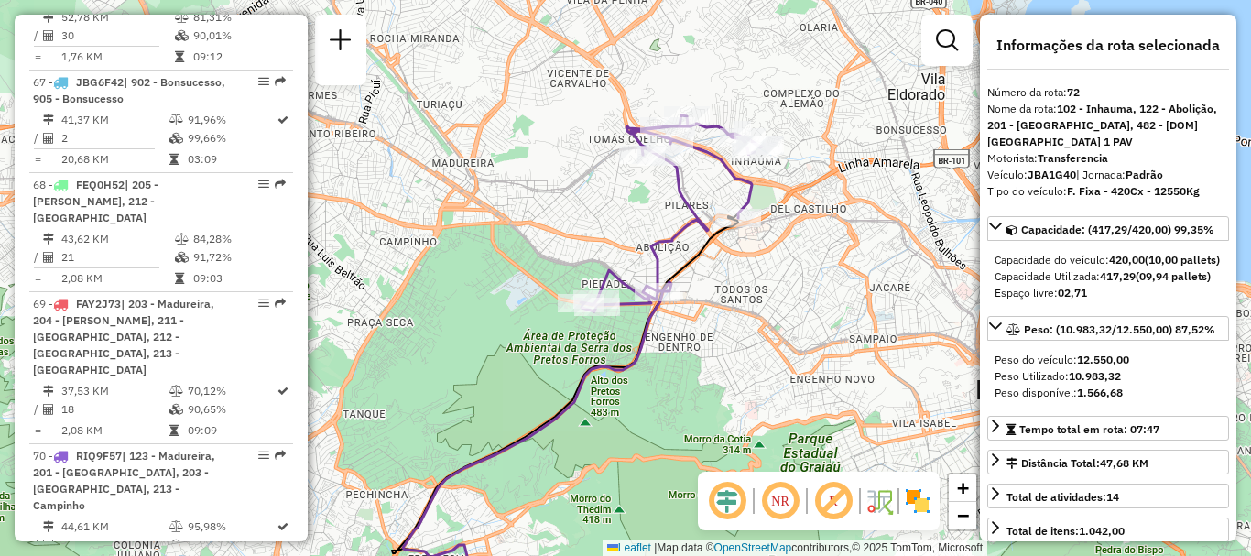
drag, startPoint x: 555, startPoint y: 239, endPoint x: 610, endPoint y: 262, distance: 59.5
click at [599, 261] on div "Janela de atendimento Grade de atendimento Capacidade Transportadoras Veículos …" at bounding box center [625, 278] width 1251 height 556
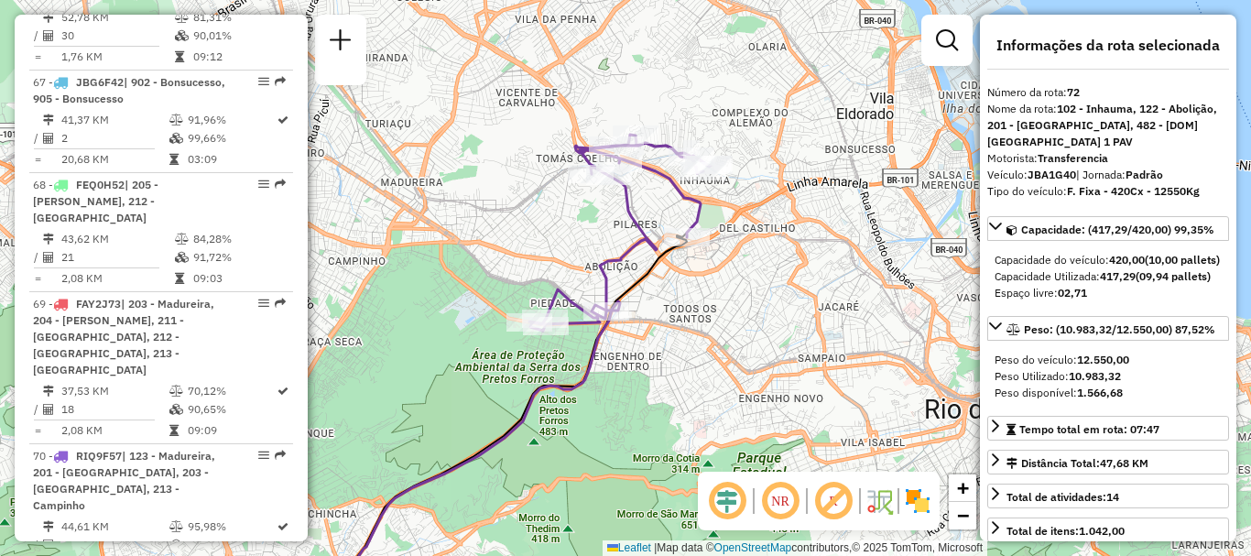
click at [643, 256] on icon at bounding box center [619, 233] width 181 height 196
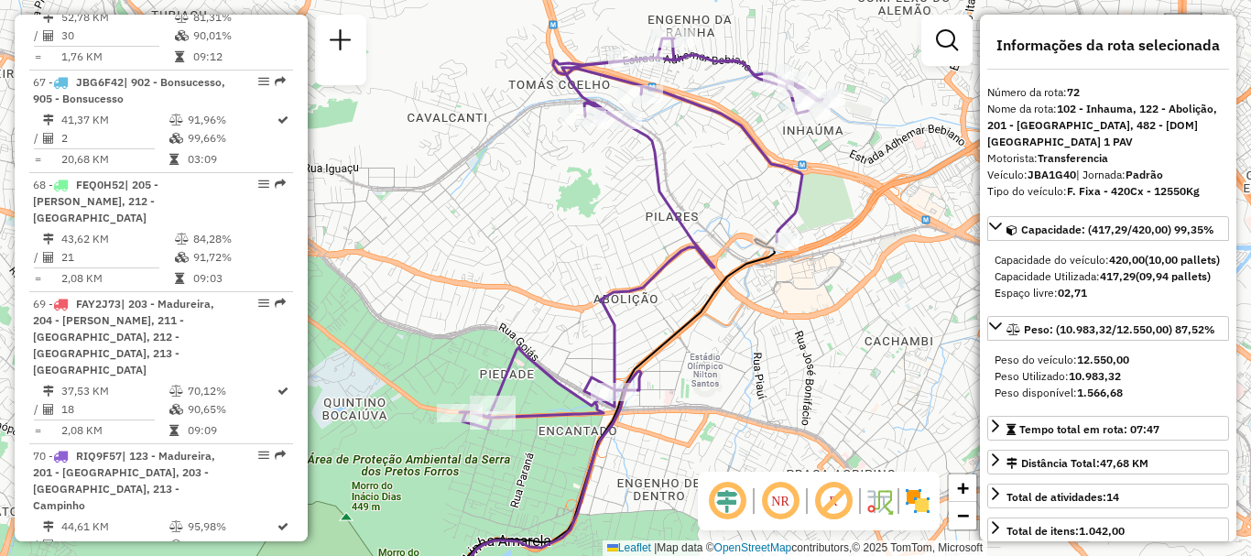
drag, startPoint x: 708, startPoint y: 164, endPoint x: 681, endPoint y: 203, distance: 47.5
click at [682, 202] on div "Janela de atendimento Grade de atendimento Capacidade Transportadoras Veículos …" at bounding box center [625, 278] width 1251 height 556
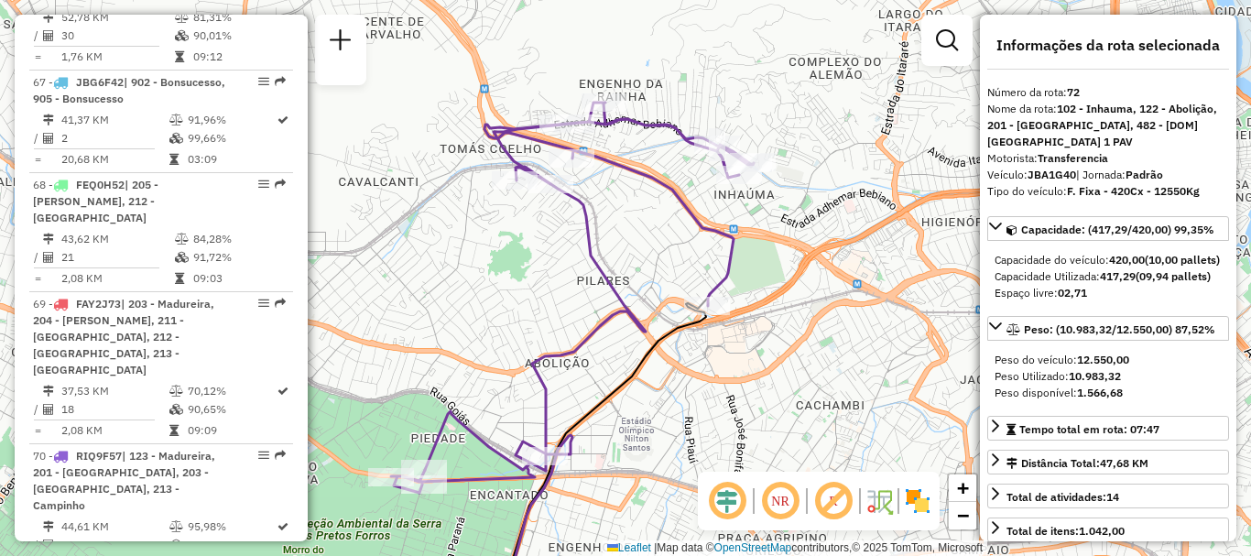
scroll to position [7012, 0]
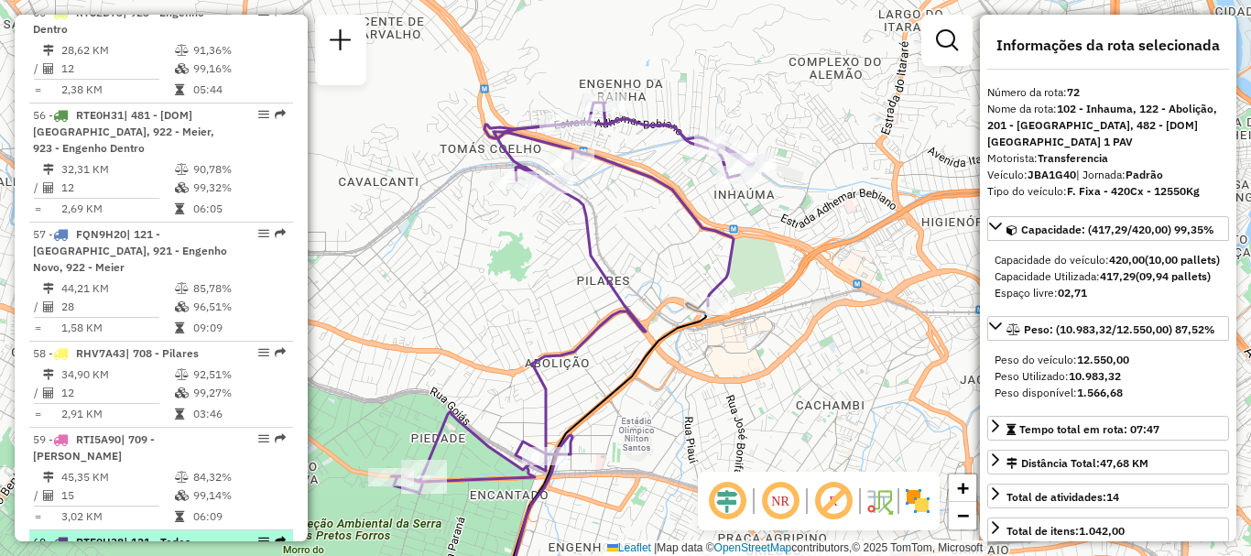
click at [147, 535] on span "| 121 - Todos Santos, 122 - Abolição" at bounding box center [112, 550] width 158 height 30
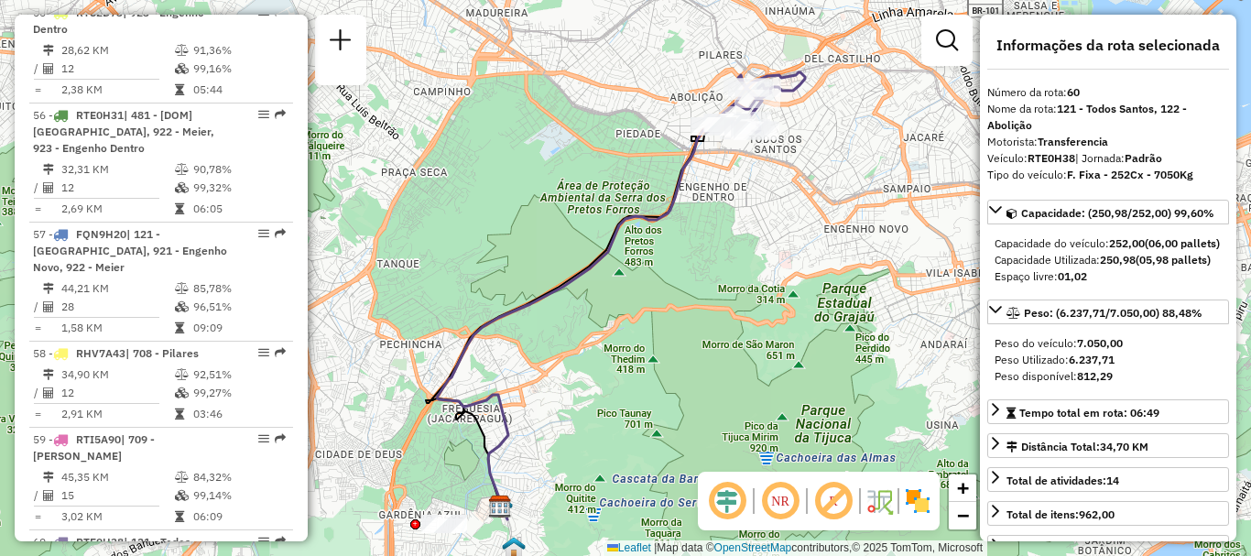
drag, startPoint x: 613, startPoint y: 162, endPoint x: 642, endPoint y: 203, distance: 50.6
click at [580, 217] on div "Janela de atendimento Grade de atendimento Capacidade Transportadoras Veículos …" at bounding box center [625, 278] width 1251 height 556
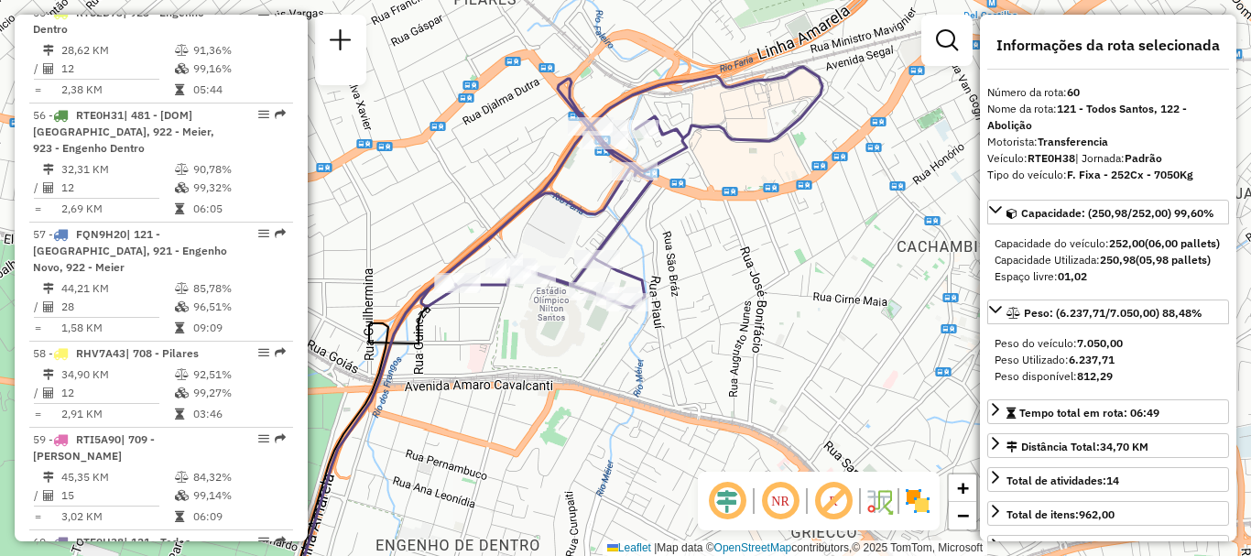
drag, startPoint x: 727, startPoint y: 252, endPoint x: 721, endPoint y: 359, distance: 107.3
click at [721, 359] on div "Janela de atendimento Grade de atendimento Capacidade Transportadoras Veículos …" at bounding box center [625, 278] width 1251 height 556
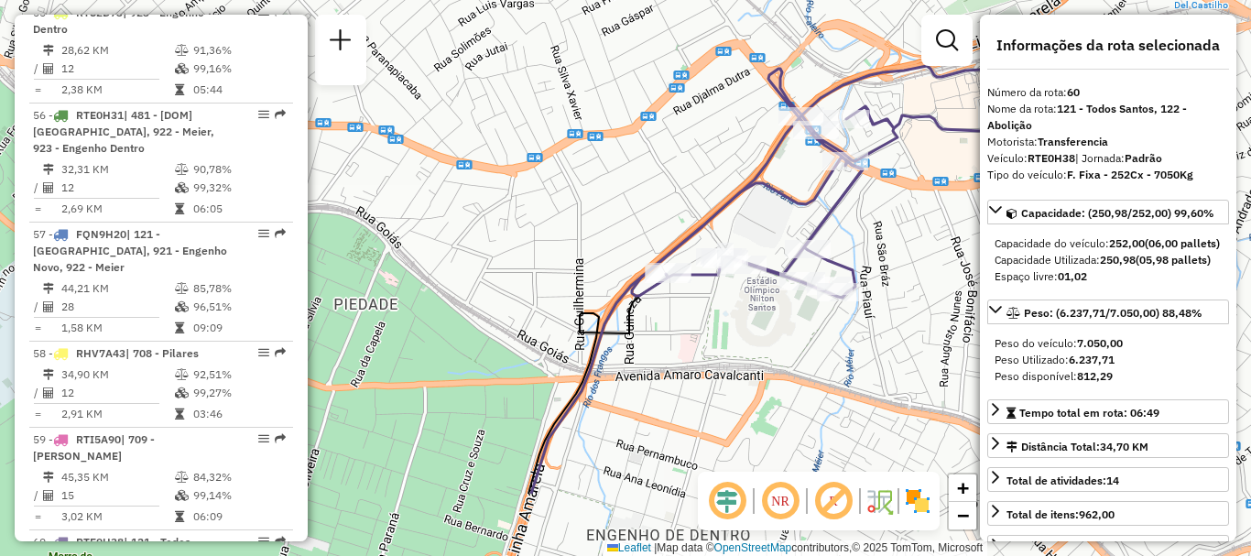
drag, startPoint x: 593, startPoint y: 342, endPoint x: 813, endPoint y: 191, distance: 267.0
click at [813, 195] on icon at bounding box center [832, 177] width 401 height 241
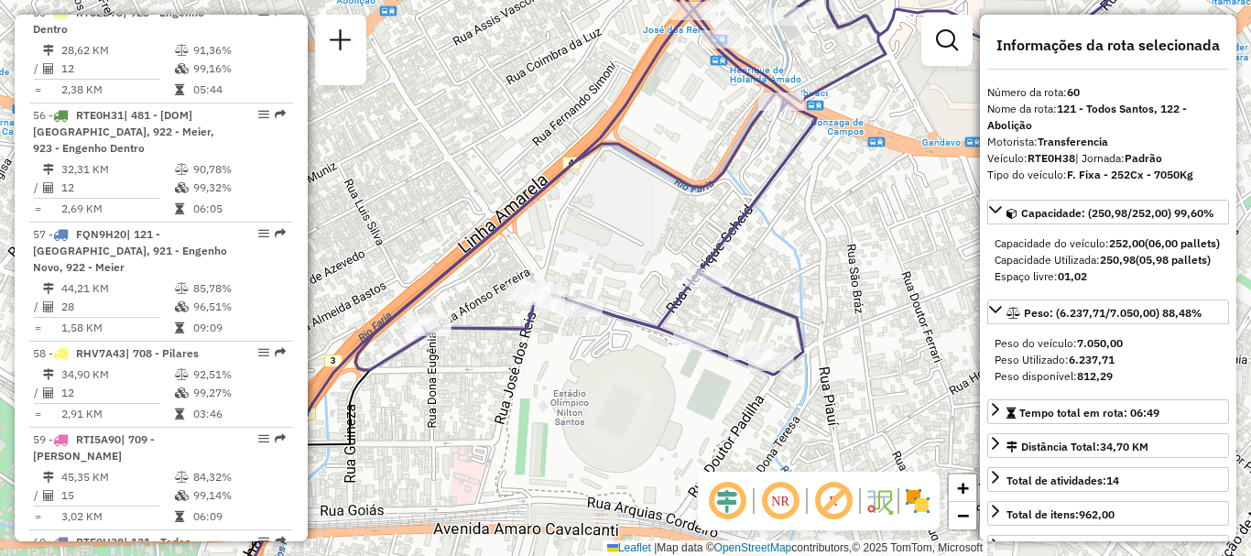
drag, startPoint x: 765, startPoint y: 190, endPoint x: 544, endPoint y: 199, distance: 220.9
click at [545, 199] on div "Janela de atendimento Grade de atendimento Capacidade Transportadoras Veículos …" at bounding box center [625, 278] width 1251 height 556
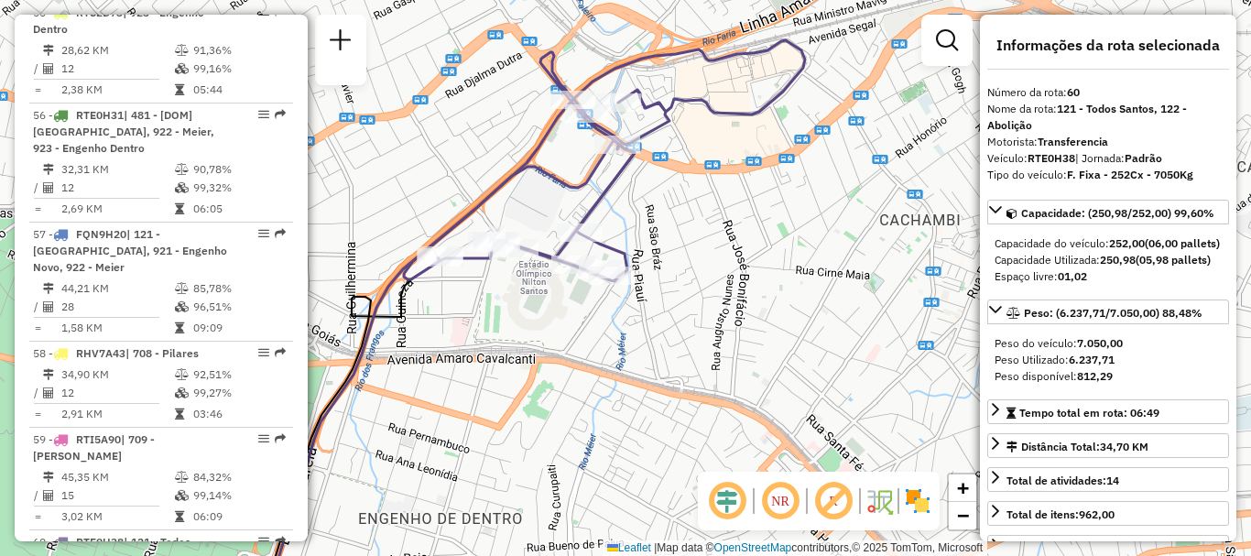
drag, startPoint x: 661, startPoint y: 245, endPoint x: 739, endPoint y: 231, distance: 79.0
click at [739, 231] on div "Janela de atendimento Grade de atendimento Capacidade Transportadoras Veículos …" at bounding box center [625, 278] width 1251 height 556
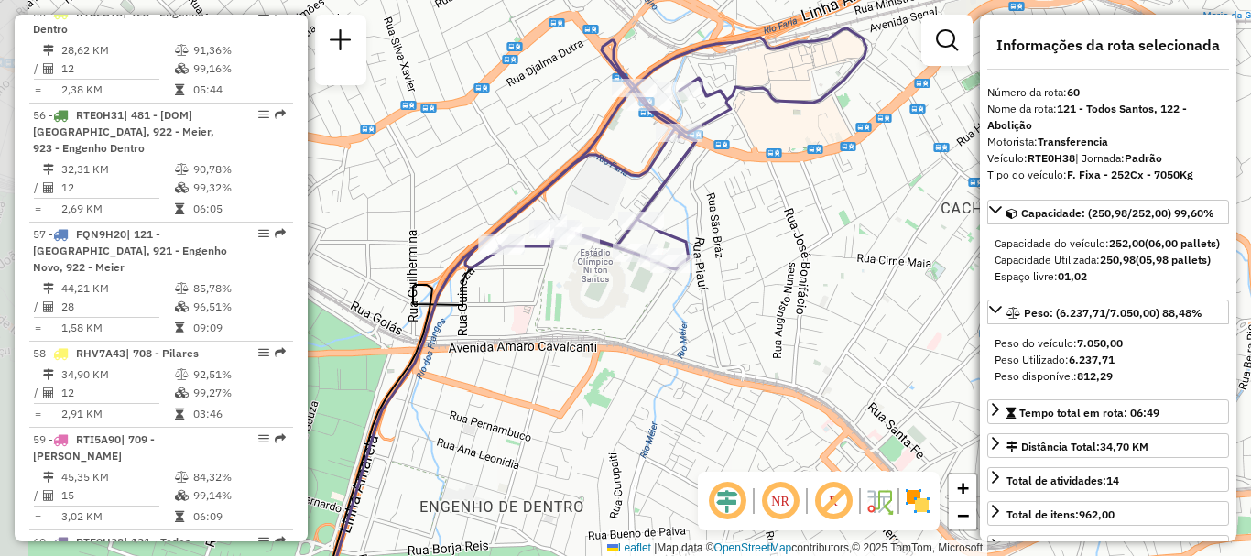
click at [759, 230] on div "Janela de atendimento Grade de atendimento Capacidade Transportadoras Veículos …" at bounding box center [625, 278] width 1251 height 556
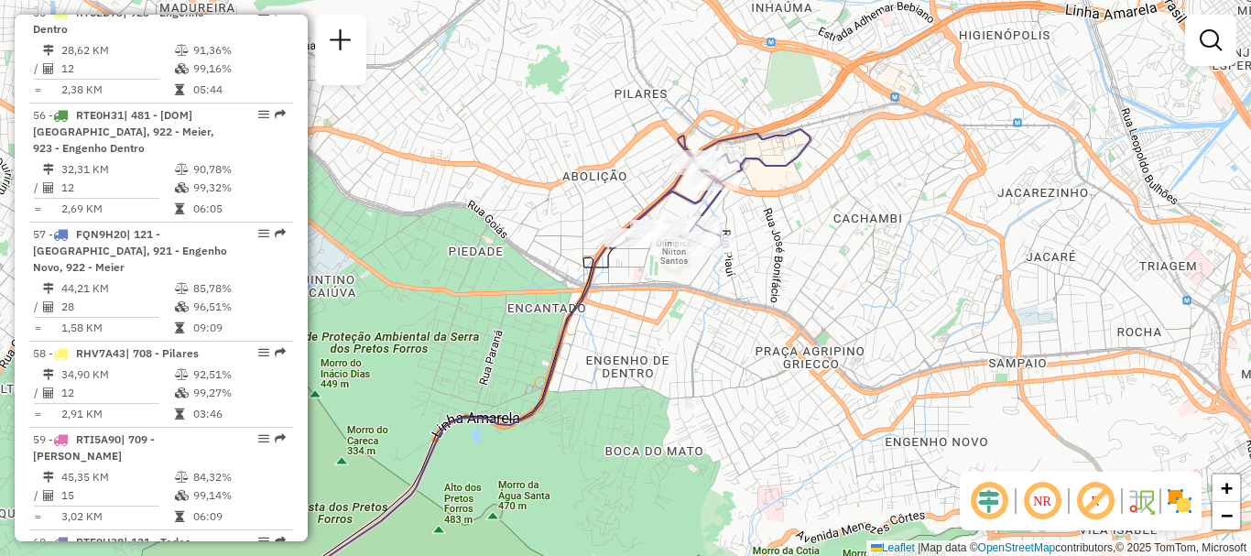
drag, startPoint x: 755, startPoint y: 230, endPoint x: 809, endPoint y: 235, distance: 54.3
click at [789, 234] on div "Janela de atendimento Grade de atendimento Capacidade Transportadoras Veículos …" at bounding box center [625, 278] width 1251 height 556
